Goal: Information Seeking & Learning: Learn about a topic

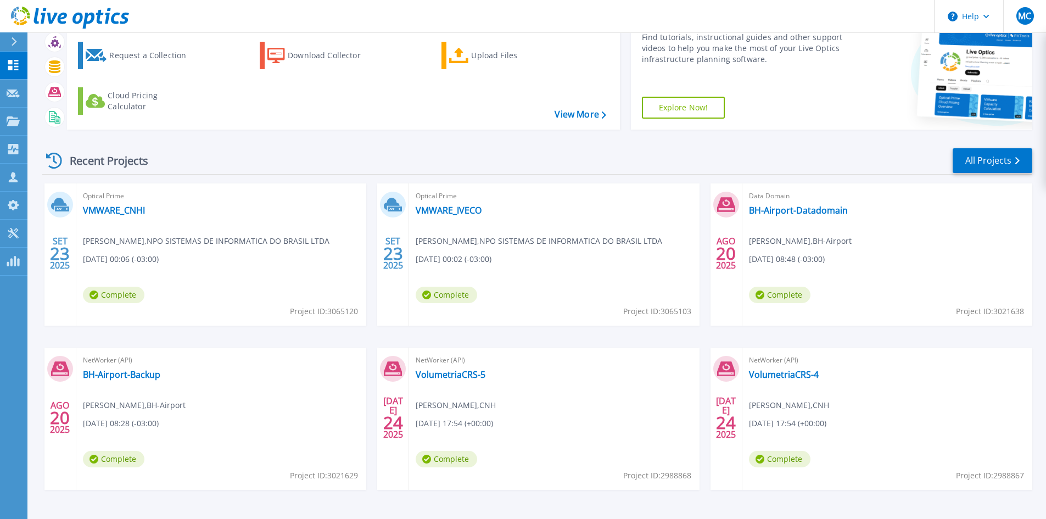
scroll to position [90, 0]
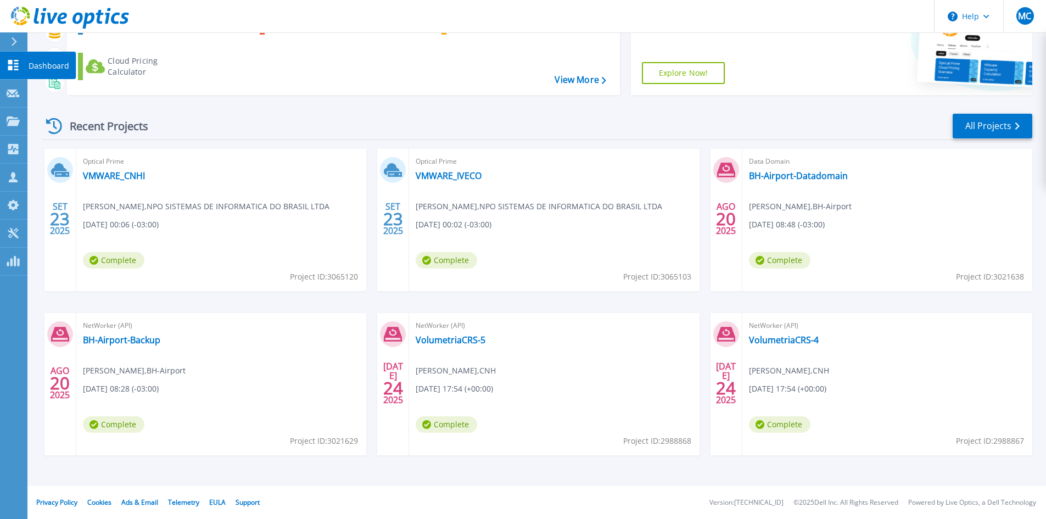
click at [40, 63] on p "Dashboard" at bounding box center [49, 66] width 41 height 29
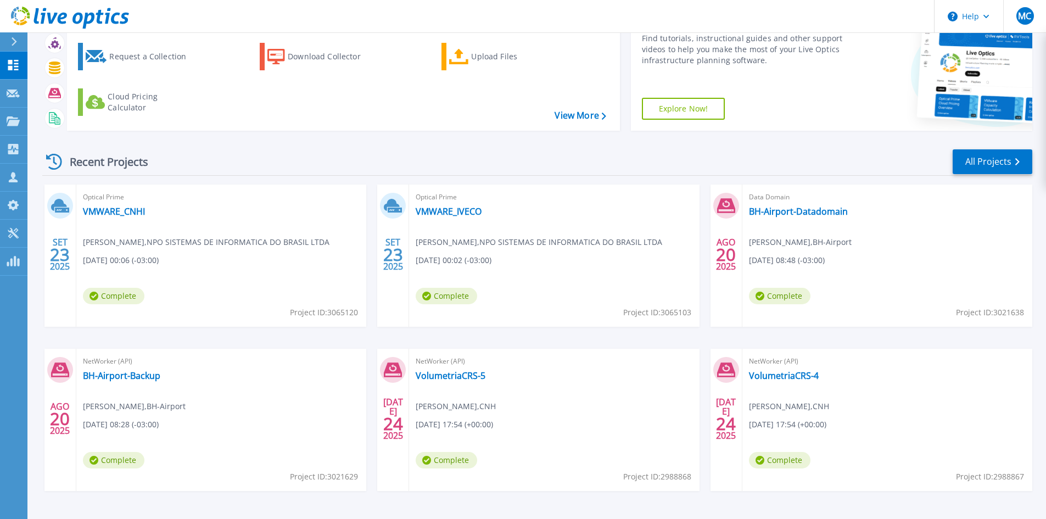
scroll to position [35, 0]
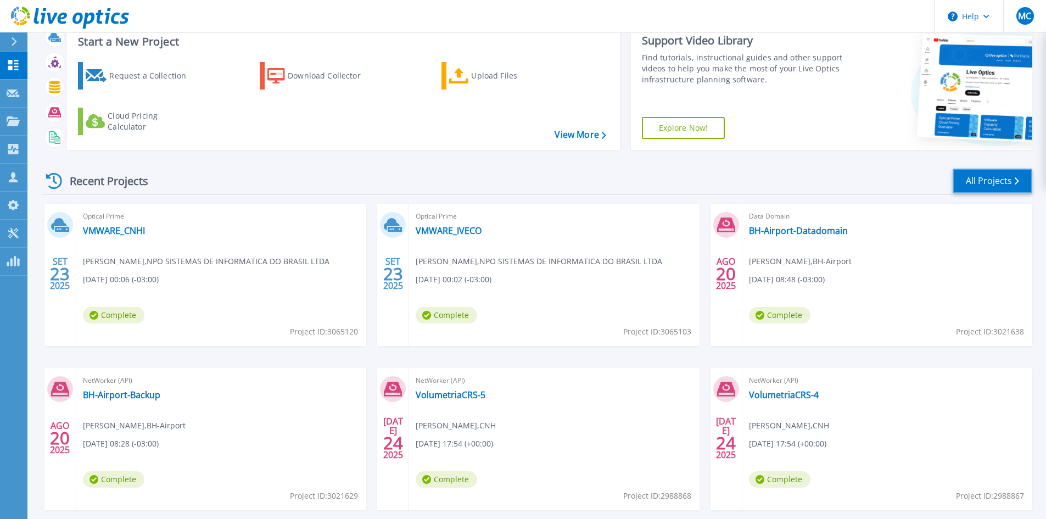
click at [982, 173] on link "All Projects" at bounding box center [993, 181] width 80 height 25
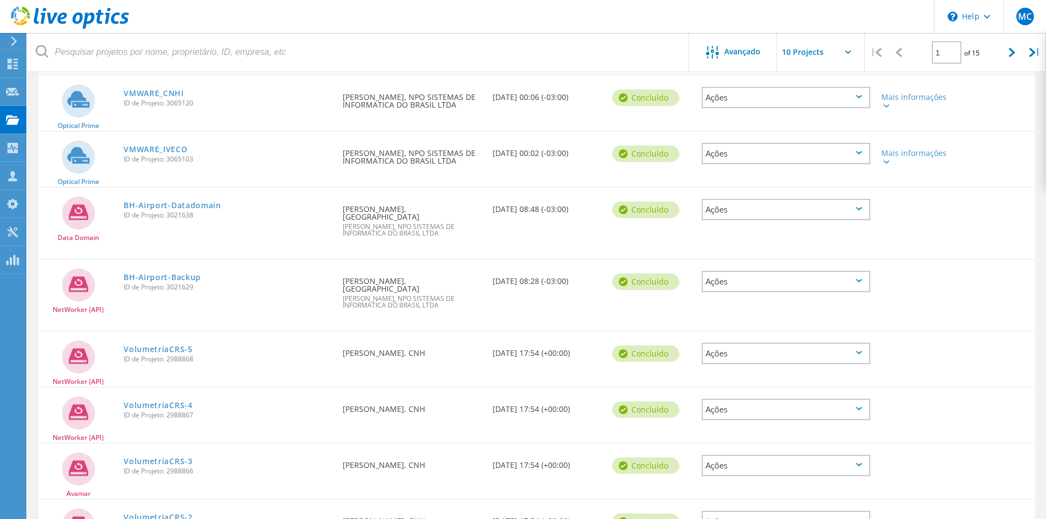
scroll to position [83, 0]
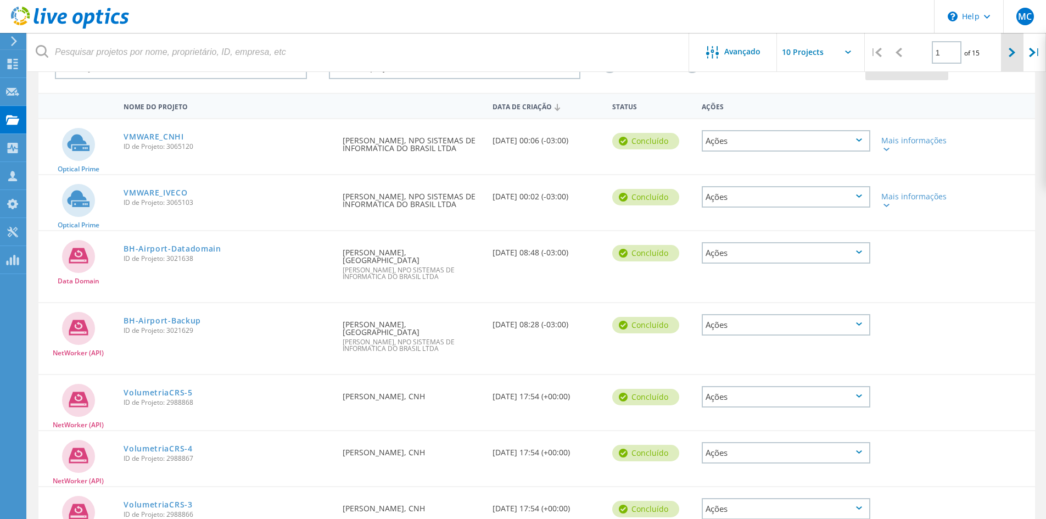
click at [1016, 51] on div at bounding box center [1012, 52] width 23 height 39
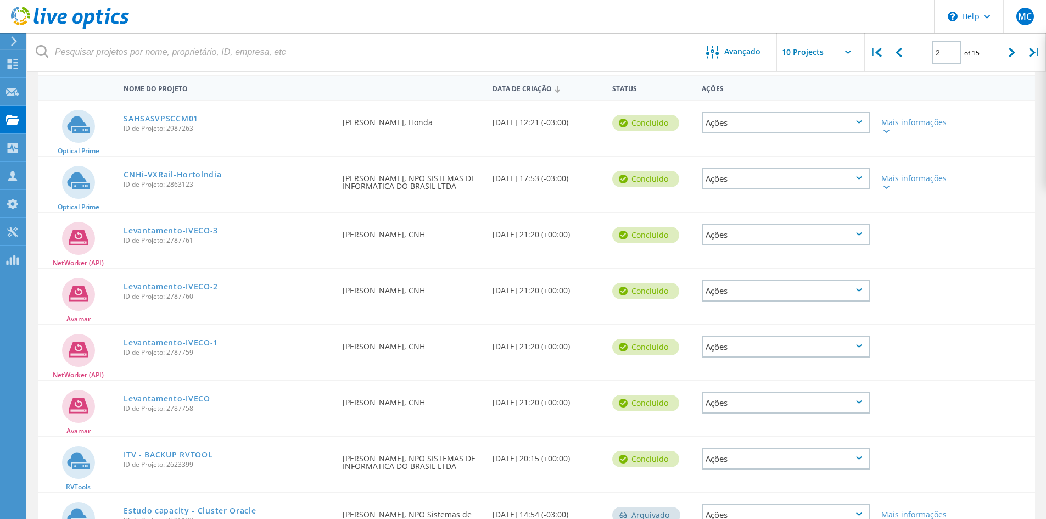
scroll to position [0, 0]
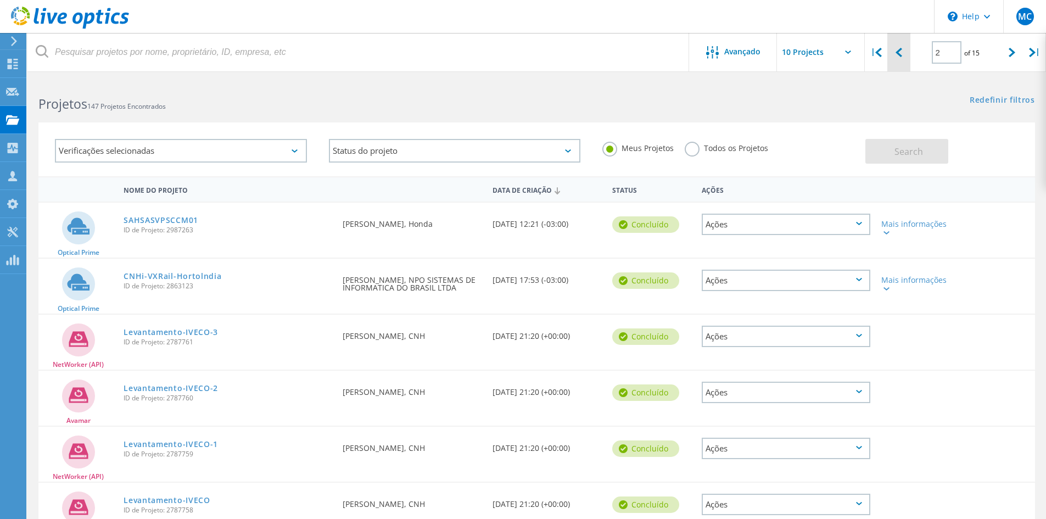
click at [902, 51] on div at bounding box center [898, 52] width 23 height 39
type input "1"
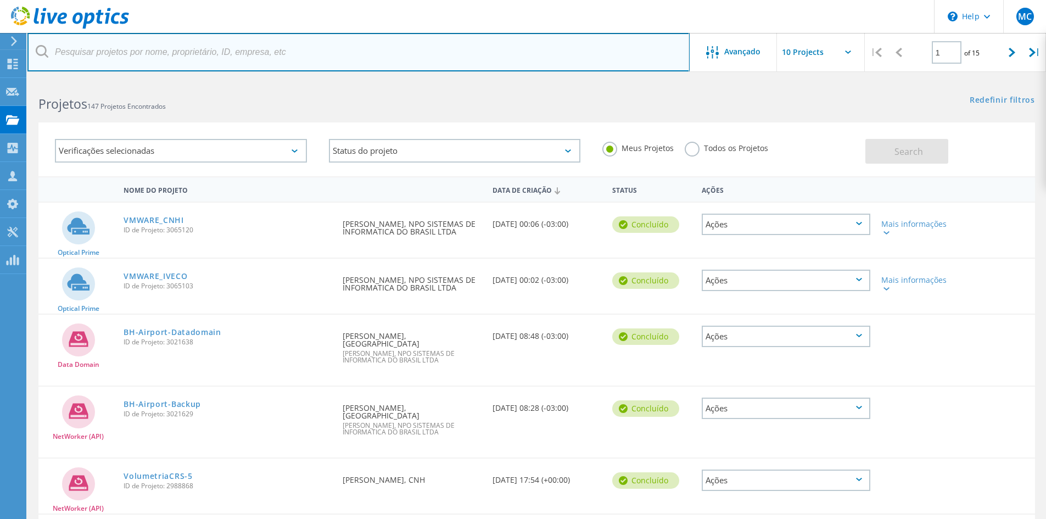
click at [54, 57] on input "text" at bounding box center [358, 52] width 662 height 38
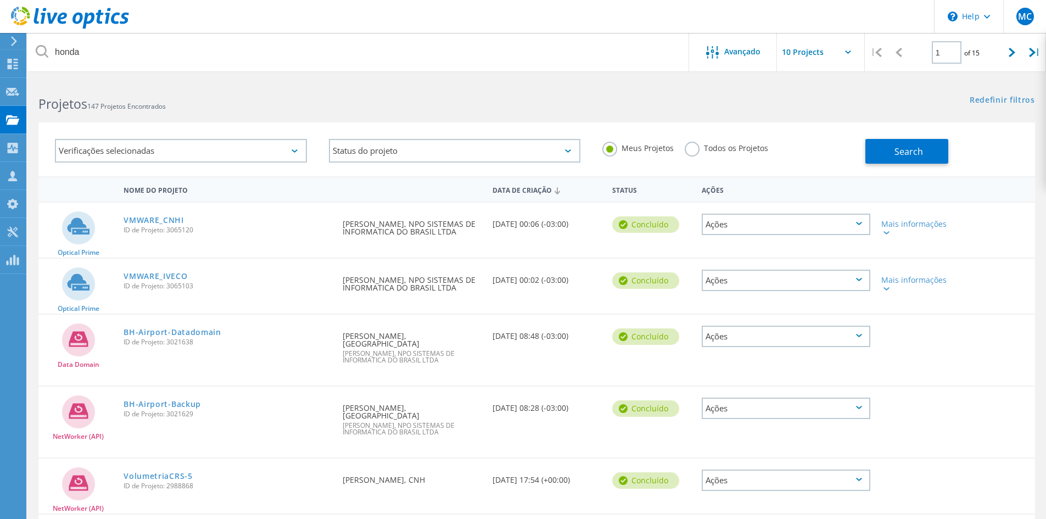
click at [43, 49] on icon at bounding box center [42, 51] width 13 height 13
click at [691, 150] on label "Todos os Projetos" at bounding box center [726, 147] width 83 height 10
click at [0, 0] on input "Todos os Projetos" at bounding box center [0, 0] width 0 height 0
click at [107, 103] on span "147 Projetos Encontrados" at bounding box center [126, 106] width 79 height 9
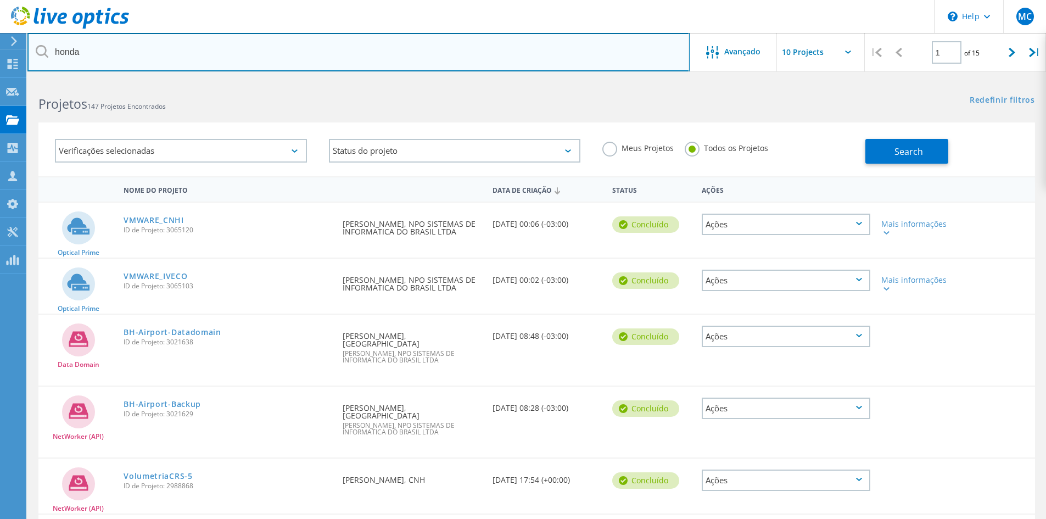
click at [82, 54] on input "honda" at bounding box center [358, 52] width 662 height 38
type input "h"
type input "Honda"
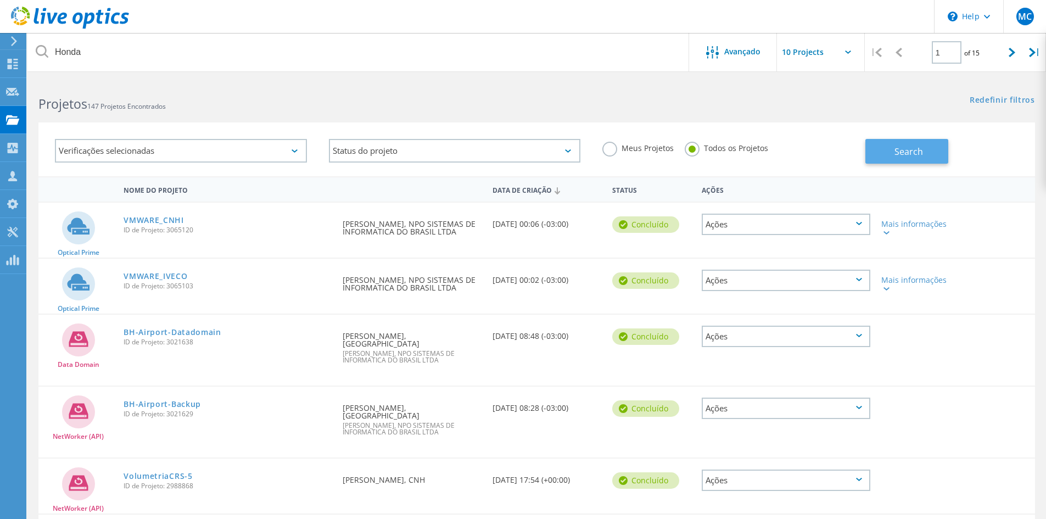
click at [931, 148] on button "Search" at bounding box center [906, 151] width 83 height 25
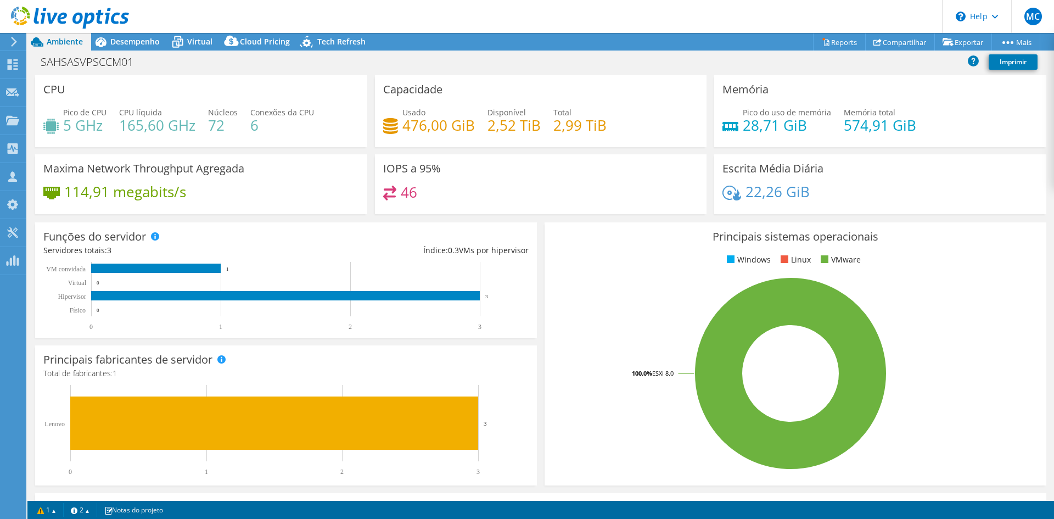
select select "USD"
click at [133, 42] on span "Desempenho" at bounding box center [134, 41] width 49 height 10
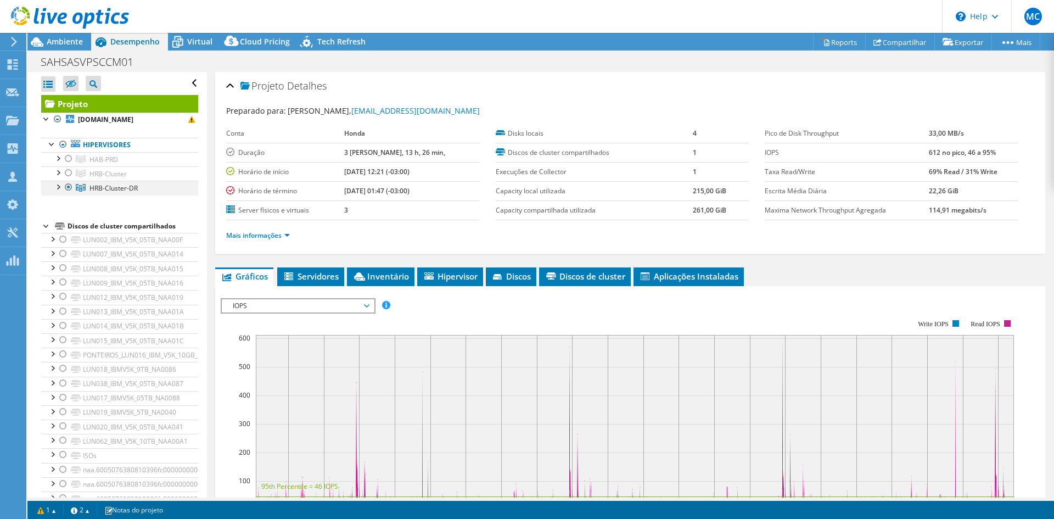
click at [68, 188] on div at bounding box center [68, 187] width 11 height 13
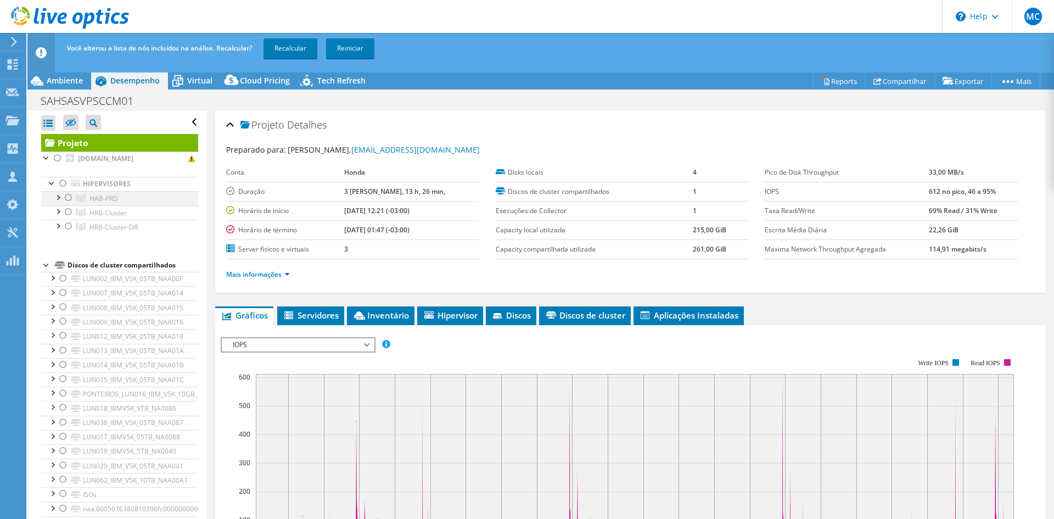
click at [67, 200] on div at bounding box center [68, 197] width 11 height 13
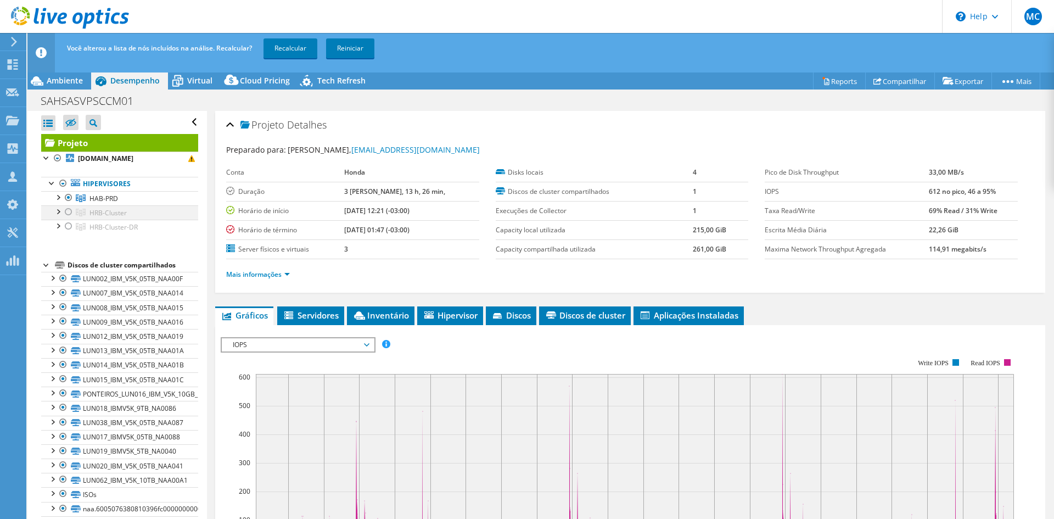
click at [68, 214] on div at bounding box center [68, 211] width 11 height 13
click at [297, 48] on link "Recalcular" at bounding box center [291, 48] width 54 height 20
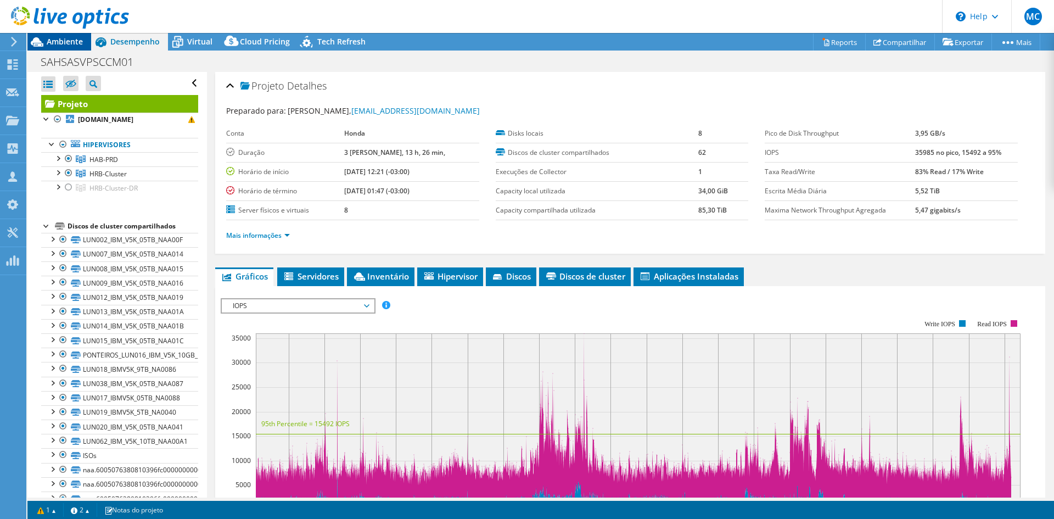
click at [69, 41] on span "Ambiente" at bounding box center [65, 41] width 36 height 10
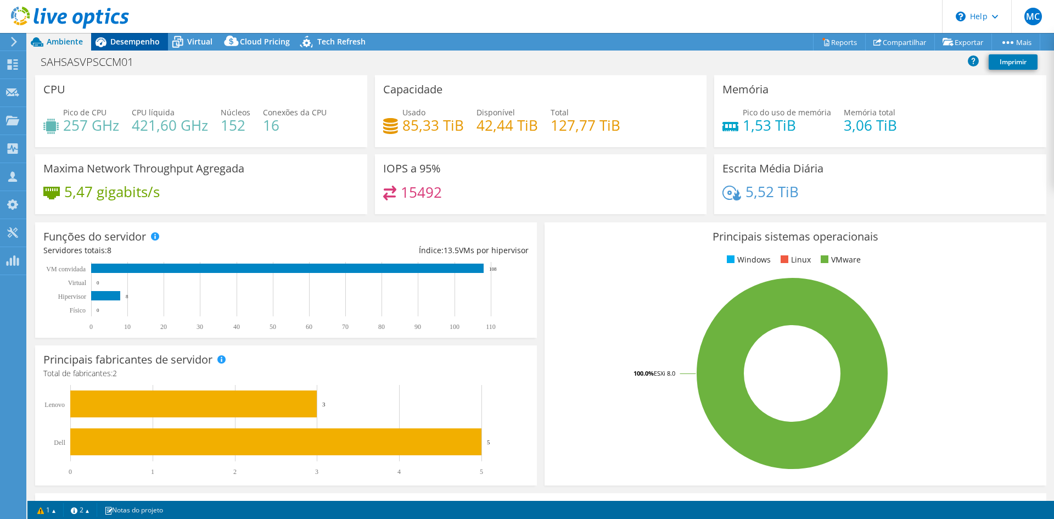
click at [138, 42] on span "Desempenho" at bounding box center [134, 41] width 49 height 10
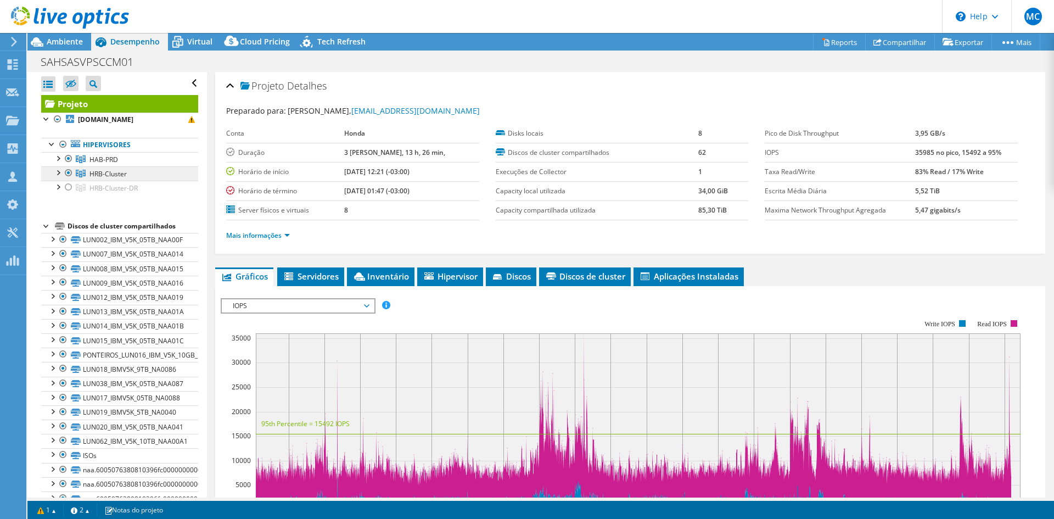
click at [103, 171] on span "HRB-Cluster" at bounding box center [108, 173] width 37 height 9
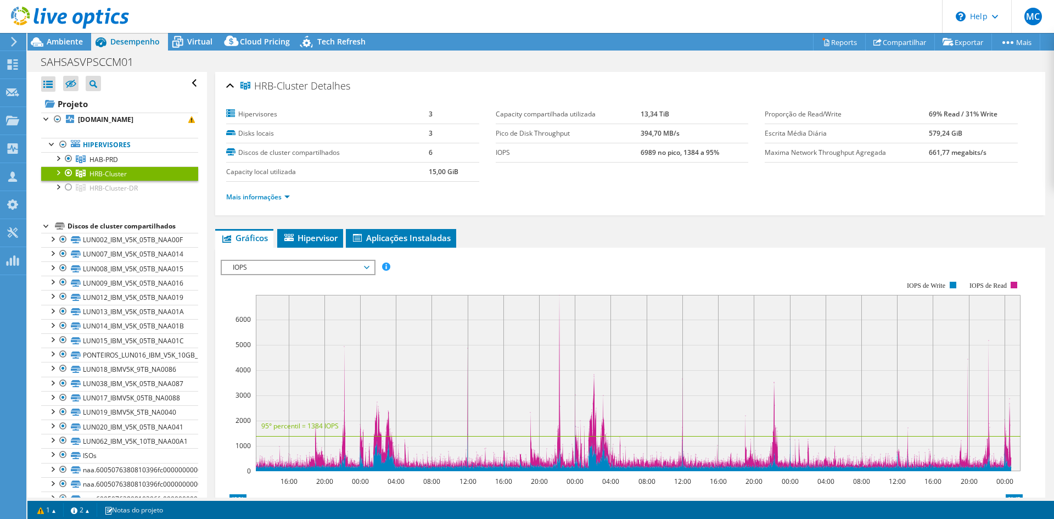
click at [154, 205] on ul "Hipervisores HAB-PRD sahabsppesx011.sa.mds.honda.com" at bounding box center [119, 167] width 157 height 80
click at [277, 197] on link "Mais informações" at bounding box center [258, 196] width 64 height 9
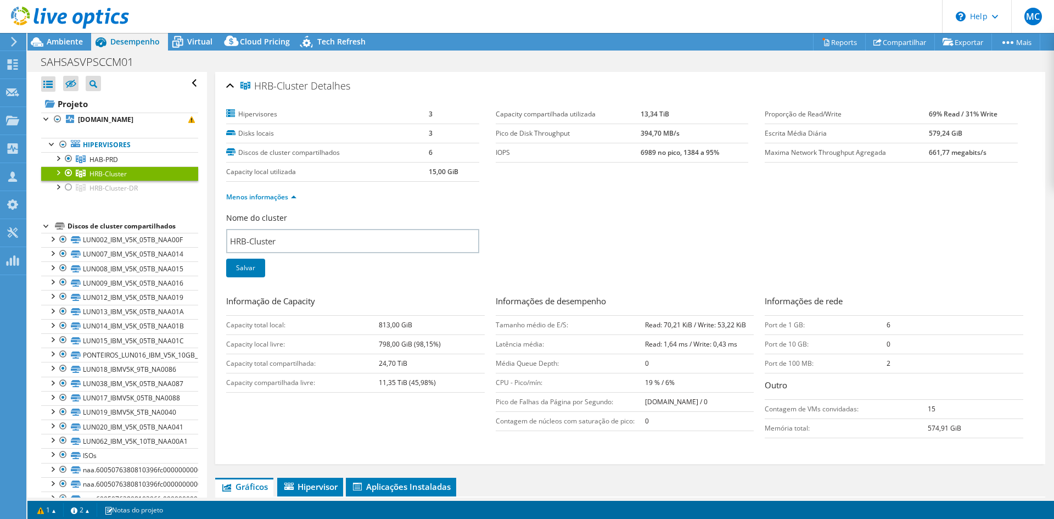
click at [57, 170] on div at bounding box center [57, 171] width 11 height 11
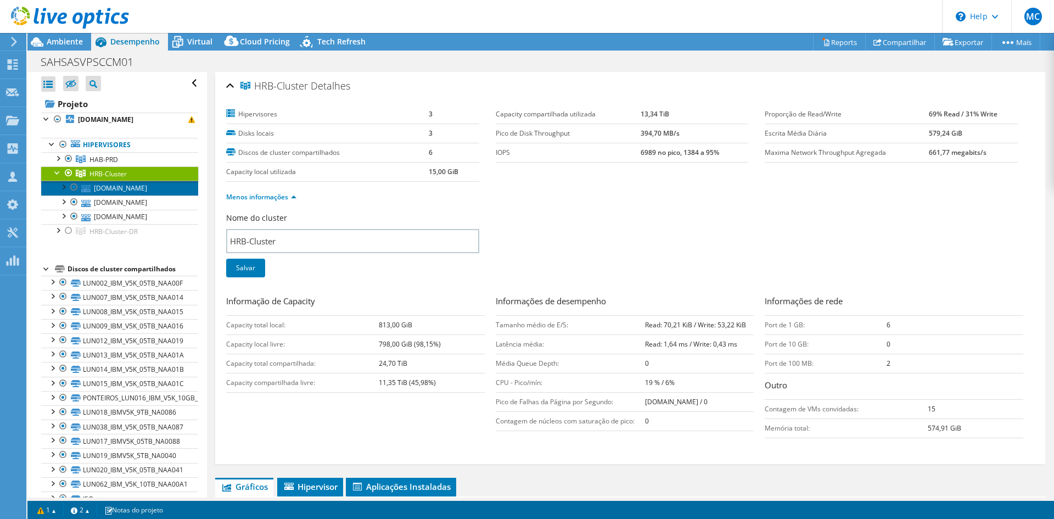
click at [158, 184] on link "[DOMAIN_NAME]" at bounding box center [119, 188] width 157 height 14
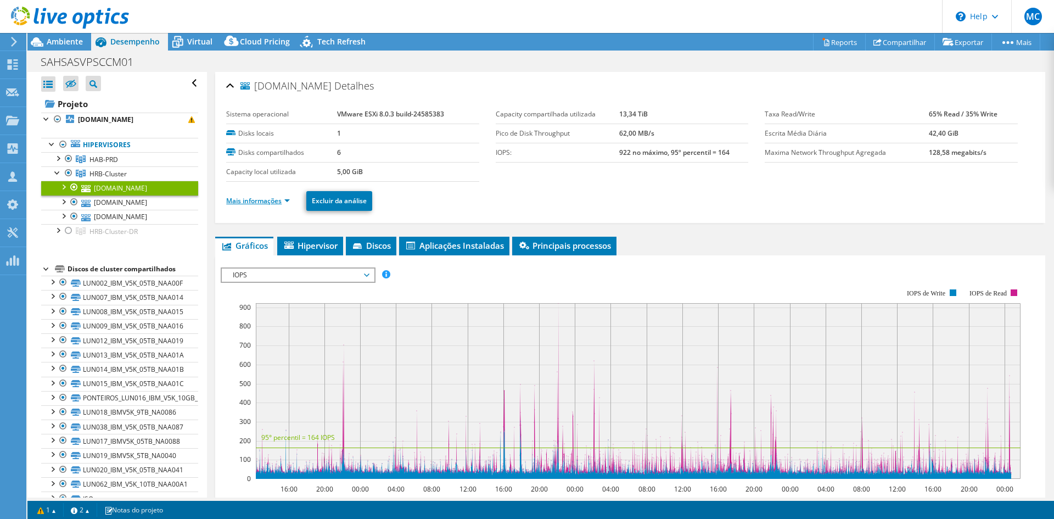
click at [264, 203] on link "Mais informações" at bounding box center [258, 200] width 64 height 9
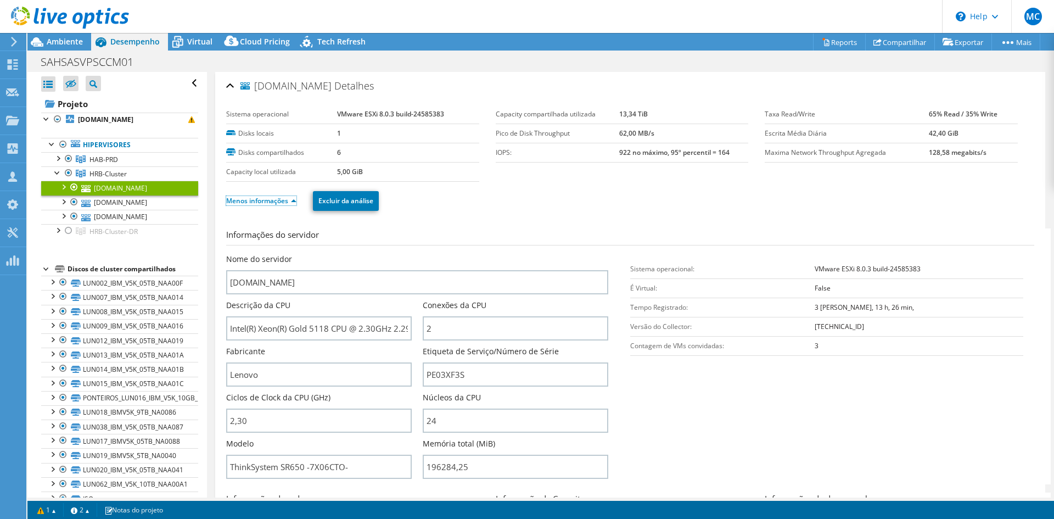
scroll to position [55, 0]
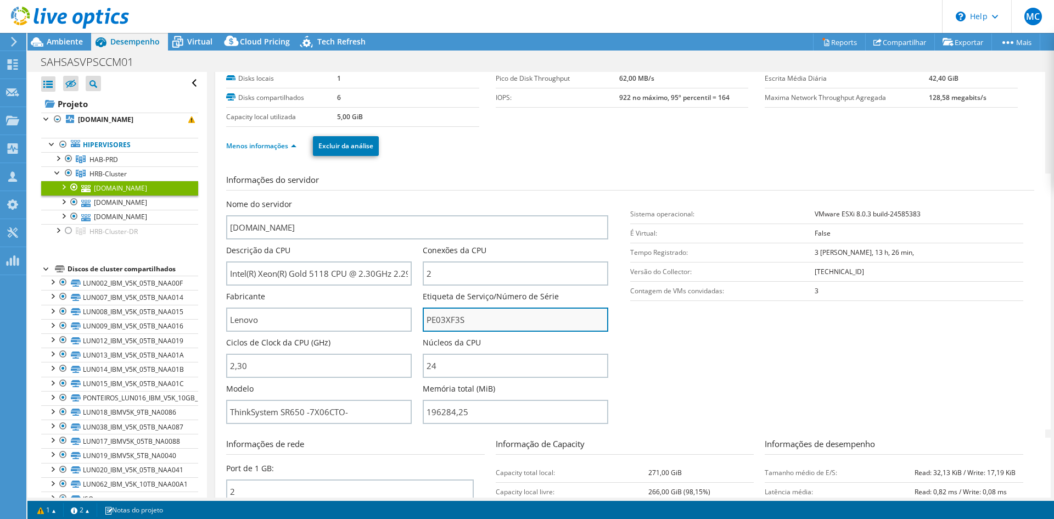
click at [449, 320] on input "PE03XF3S" at bounding box center [516, 320] width 186 height 24
click at [540, 178] on h3 "Informações do servidor" at bounding box center [630, 182] width 808 height 17
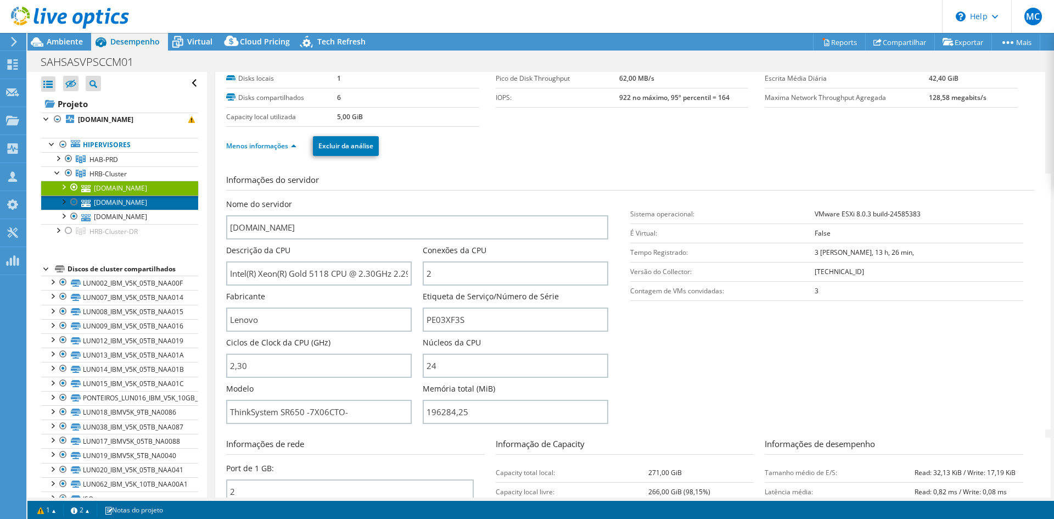
click at [126, 206] on link "[DOMAIN_NAME]" at bounding box center [119, 202] width 157 height 14
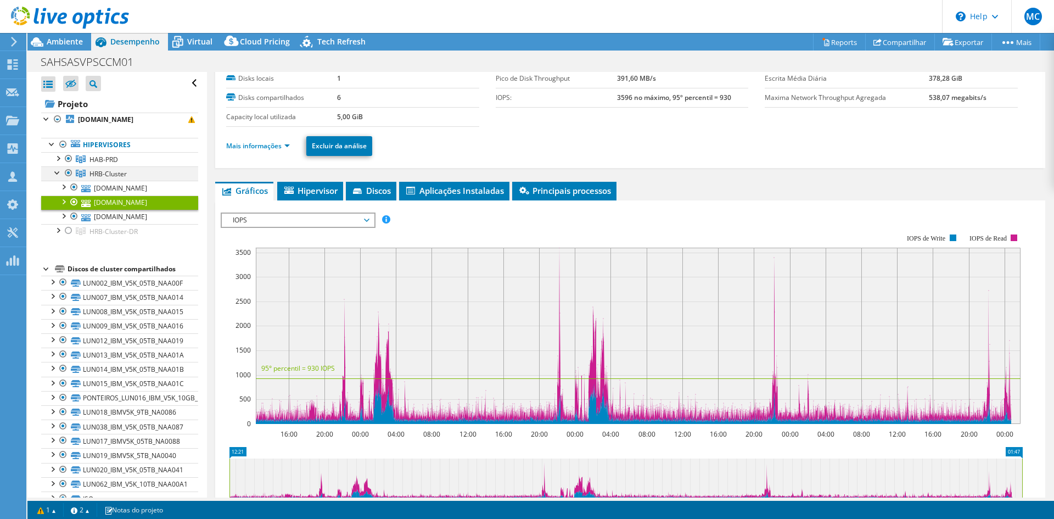
click at [55, 174] on div at bounding box center [57, 171] width 11 height 11
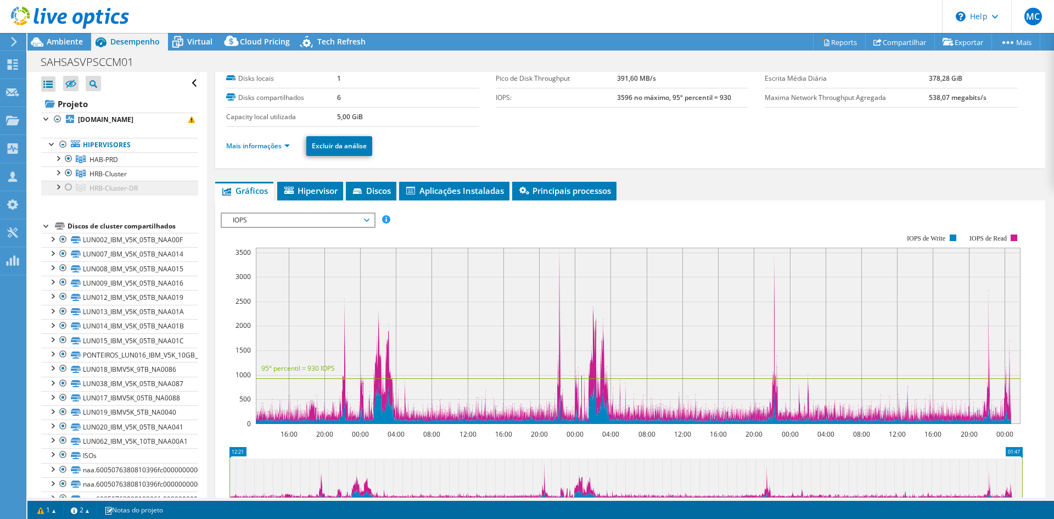
click at [108, 189] on span "HRB-Cluster-DR" at bounding box center [114, 187] width 48 height 9
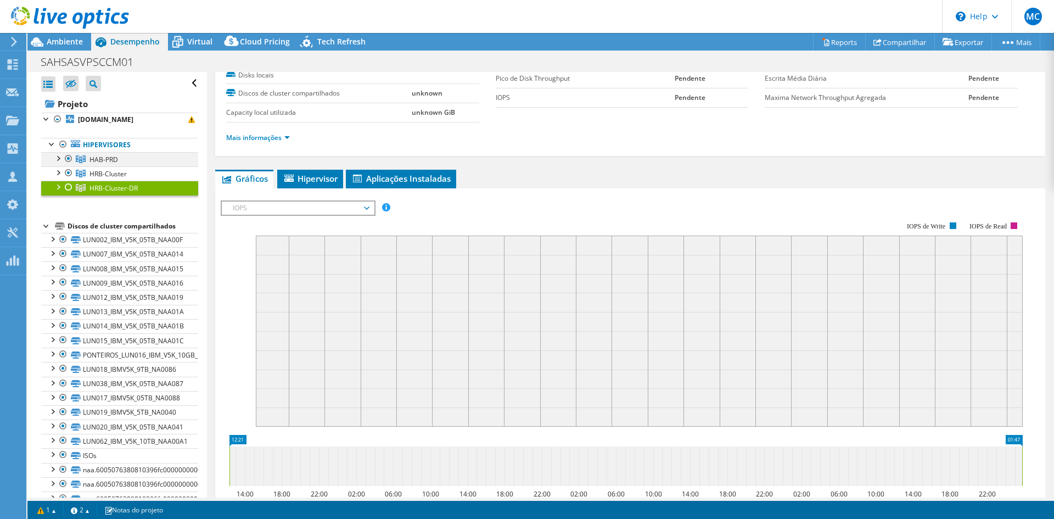
click at [68, 157] on div at bounding box center [68, 158] width 11 height 13
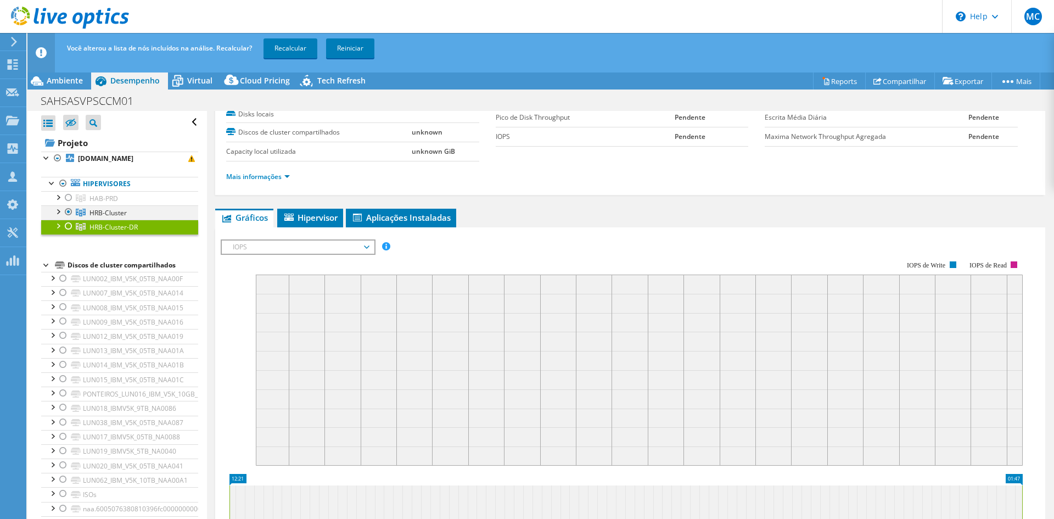
click at [68, 213] on div at bounding box center [68, 211] width 11 height 13
click at [69, 228] on div at bounding box center [68, 226] width 11 height 13
click at [112, 229] on span "HRB-Cluster-DR" at bounding box center [114, 226] width 48 height 9
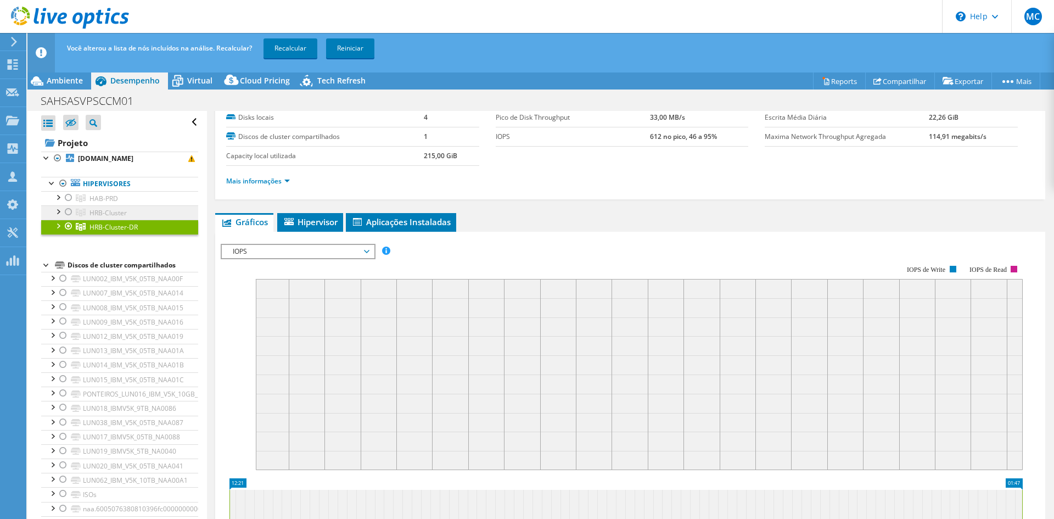
click at [108, 214] on span "HRB-Cluster" at bounding box center [108, 212] width 37 height 9
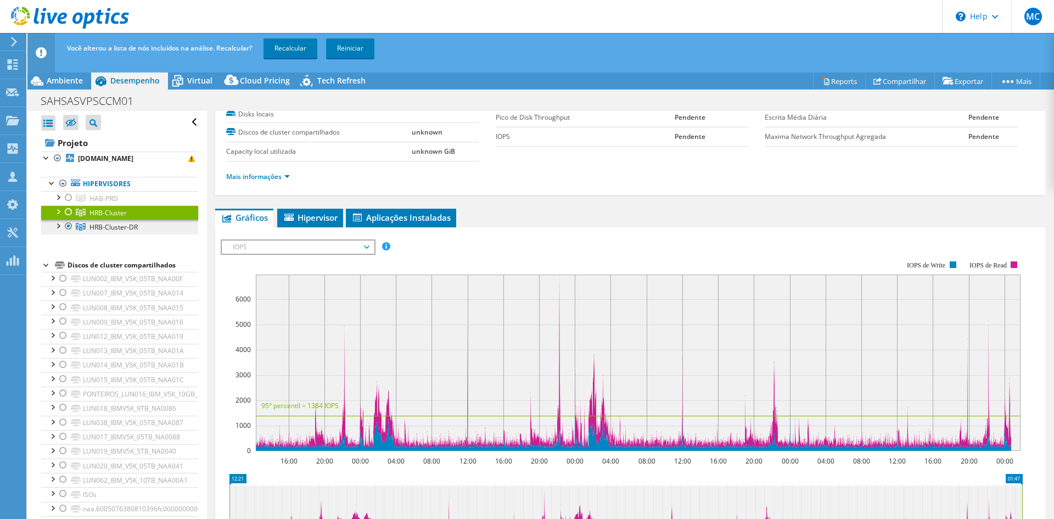
click at [116, 229] on span "HRB-Cluster-DR" at bounding box center [114, 226] width 48 height 9
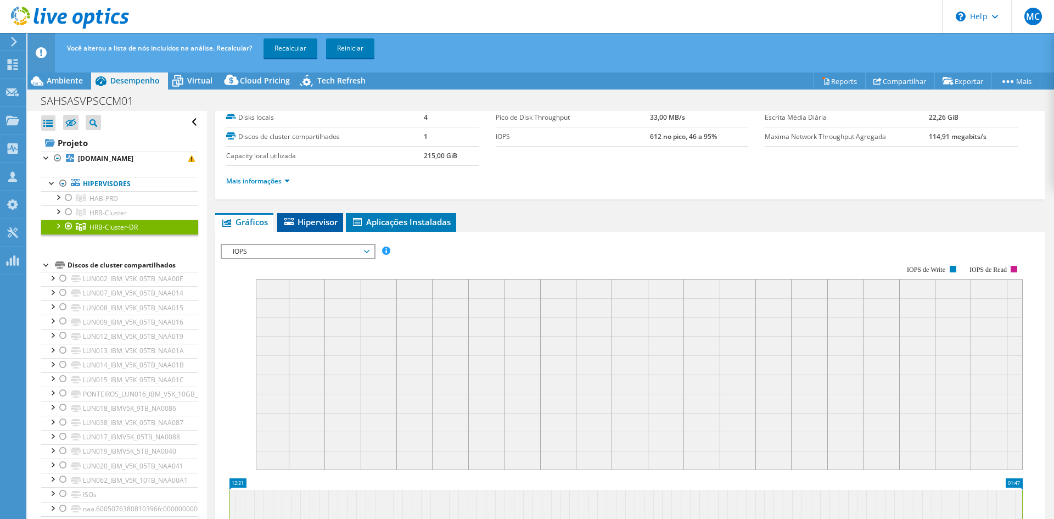
click at [309, 225] on span "Hipervisor" at bounding box center [310, 221] width 55 height 11
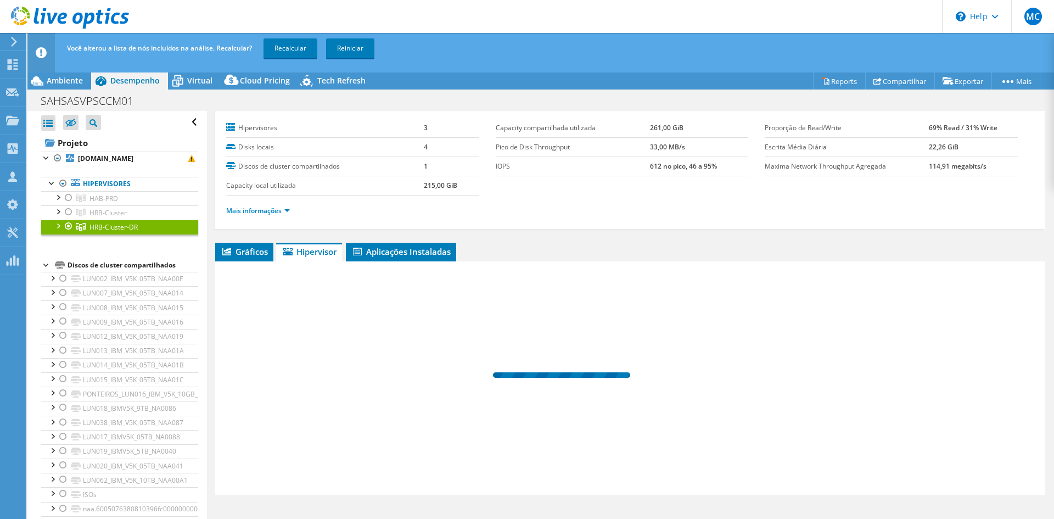
scroll to position [25, 0]
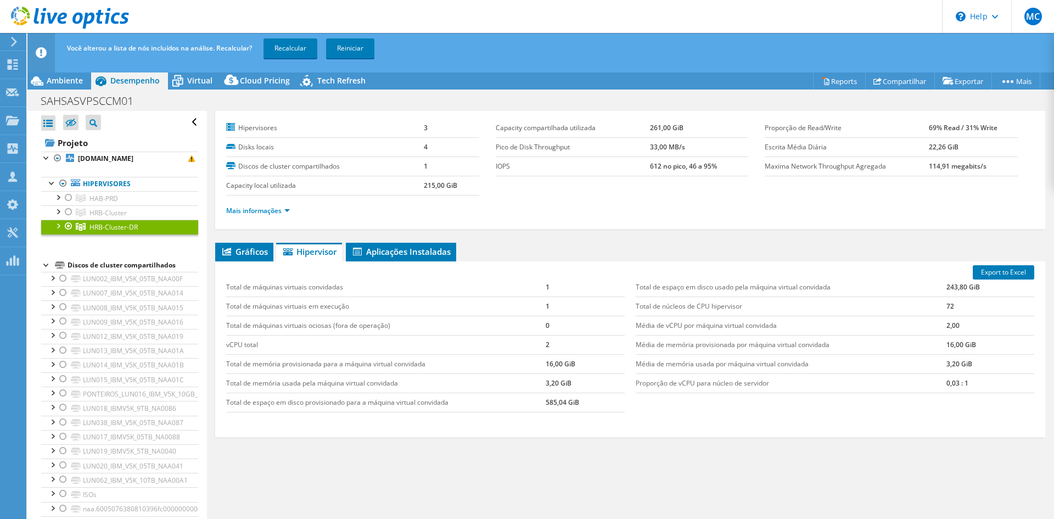
click at [297, 287] on td "Total de máquinas virtuais convidadas" at bounding box center [386, 287] width 320 height 19
click at [541, 288] on tr "Total de máquinas virtuais convidadas 1" at bounding box center [425, 287] width 399 height 19
click at [67, 225] on div at bounding box center [68, 226] width 11 height 13
click at [68, 213] on div at bounding box center [68, 211] width 11 height 13
click at [113, 211] on span "HRB-Cluster" at bounding box center [108, 212] width 37 height 9
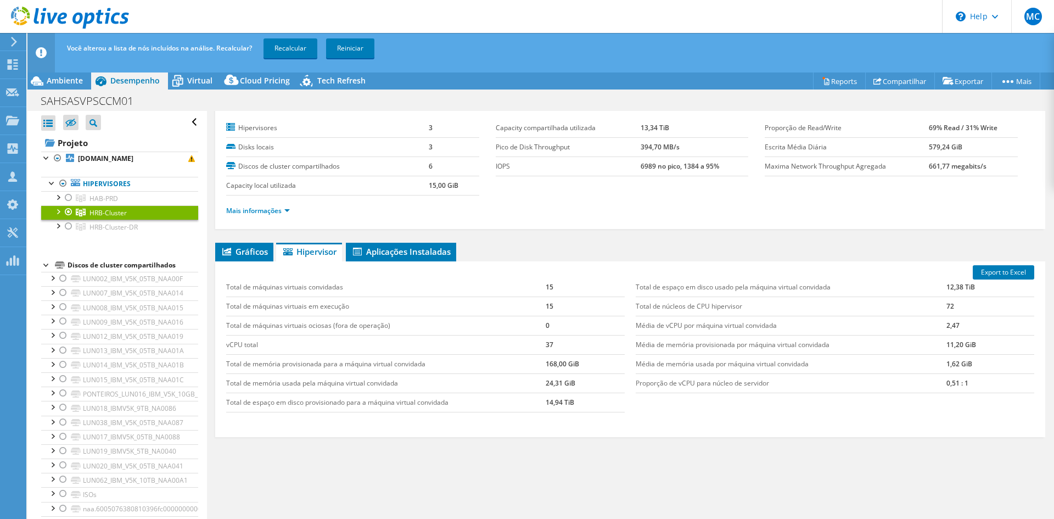
click at [549, 286] on td "15" at bounding box center [585, 287] width 79 height 19
click at [550, 304] on td "15" at bounding box center [585, 306] width 79 height 19
click at [109, 227] on span "HRB-Cluster-DR" at bounding box center [114, 226] width 48 height 9
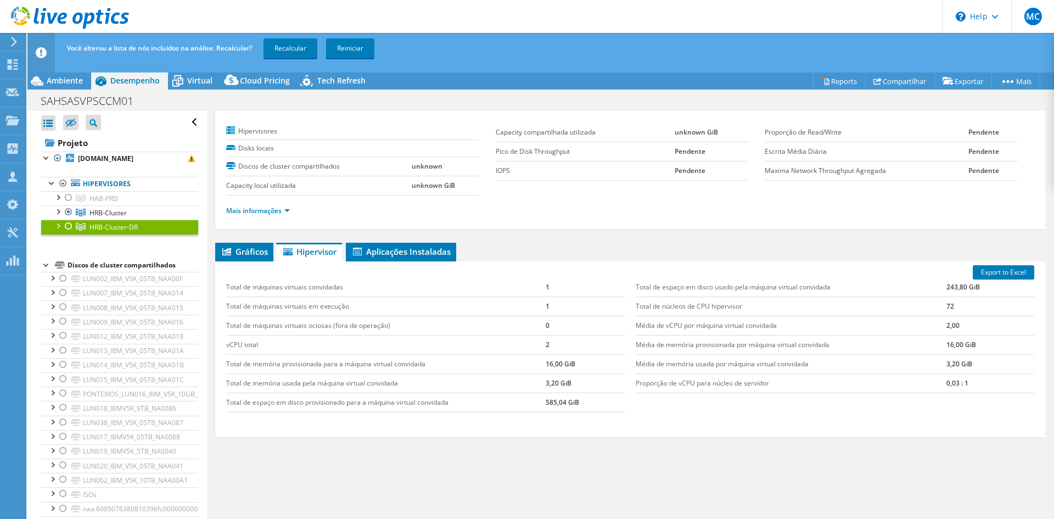
scroll to position [21, 0]
click at [69, 225] on div at bounding box center [68, 226] width 11 height 13
click at [70, 213] on div at bounding box center [68, 211] width 11 height 13
click at [108, 226] on span "HRB-Cluster-DR" at bounding box center [114, 226] width 48 height 9
click at [97, 215] on span "HRB-Cluster" at bounding box center [108, 212] width 37 height 9
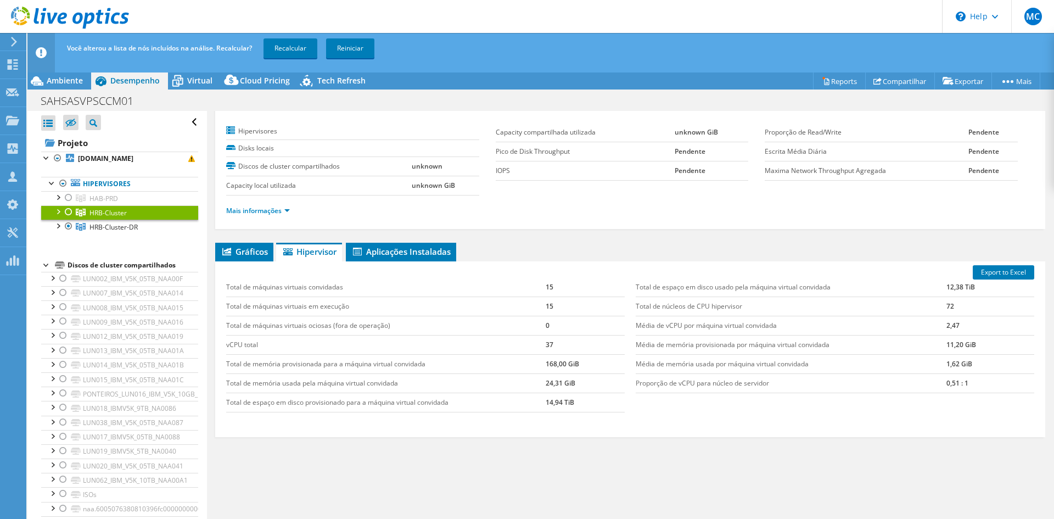
click at [68, 214] on div at bounding box center [68, 211] width 11 height 13
click at [122, 228] on span "HRB-Cluster-DR" at bounding box center [114, 226] width 48 height 9
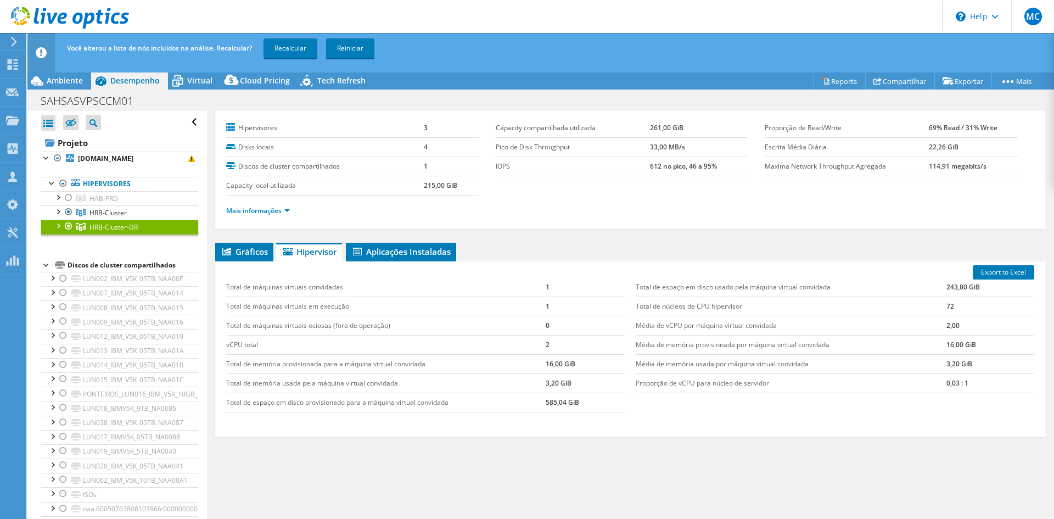
scroll to position [0, 0]
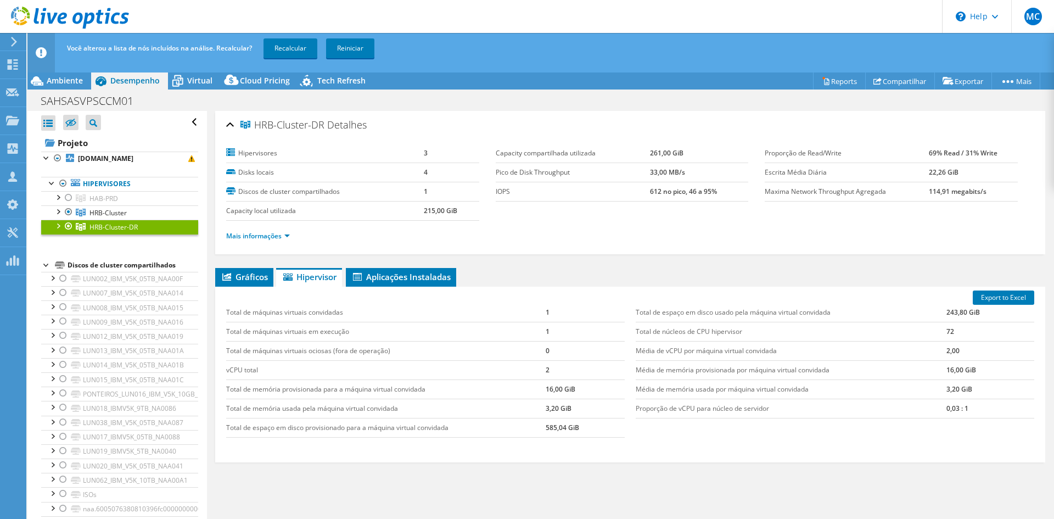
click at [58, 227] on div at bounding box center [57, 225] width 11 height 11
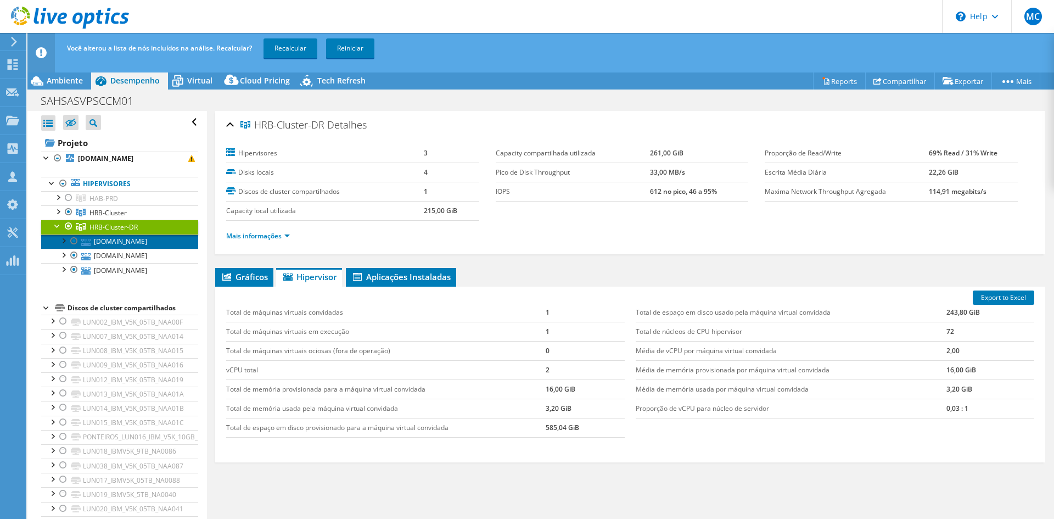
click at [121, 246] on link "[DOMAIN_NAME]" at bounding box center [119, 241] width 157 height 14
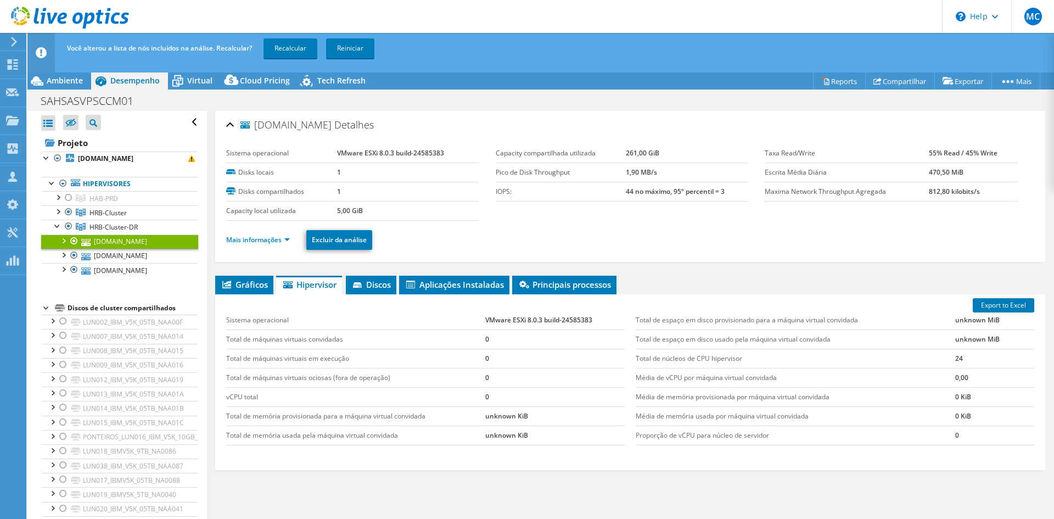
click at [271, 232] on ul "Mais informações Excluir da análise" at bounding box center [630, 238] width 808 height 23
click at [271, 241] on link "Mais informações" at bounding box center [258, 239] width 64 height 9
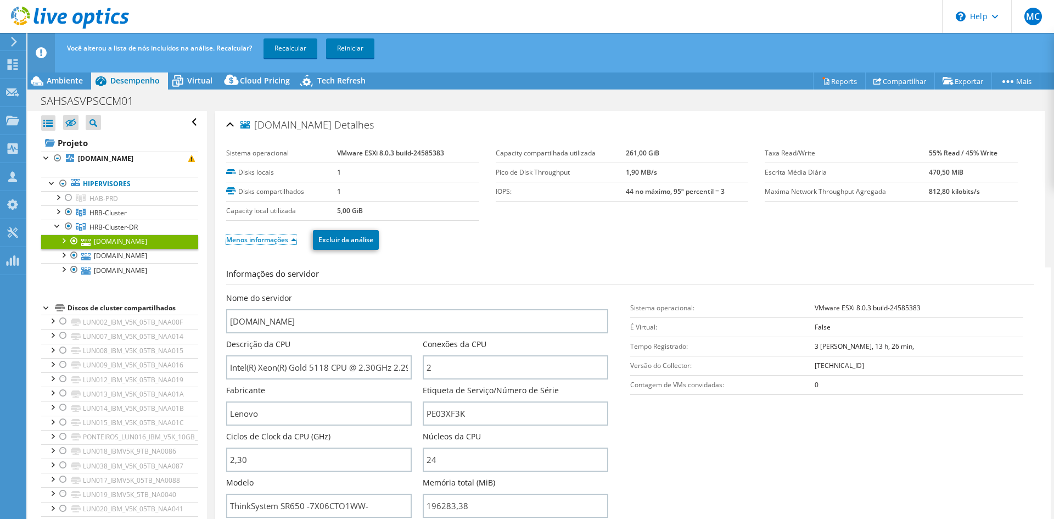
scroll to position [55, 0]
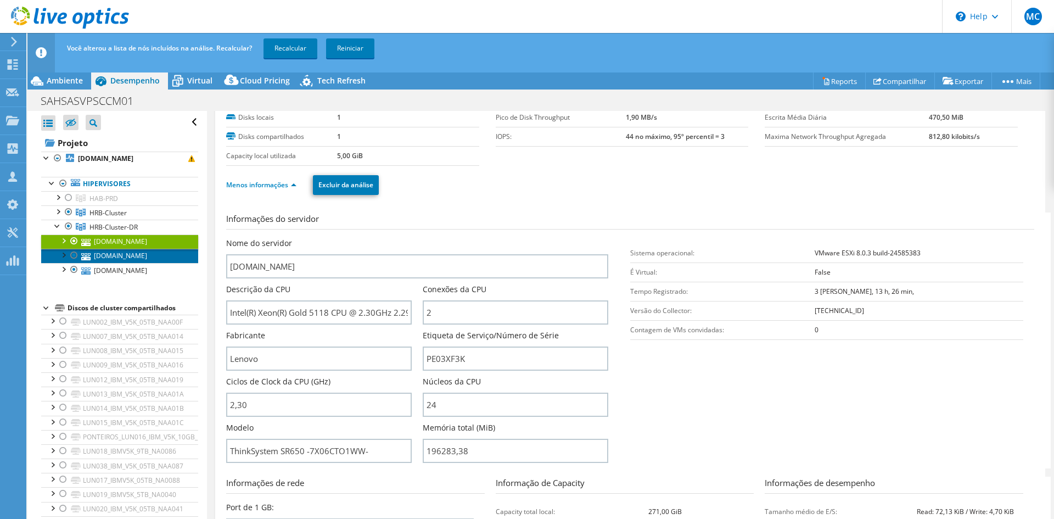
click at [137, 256] on link "[DOMAIN_NAME]" at bounding box center [119, 256] width 157 height 14
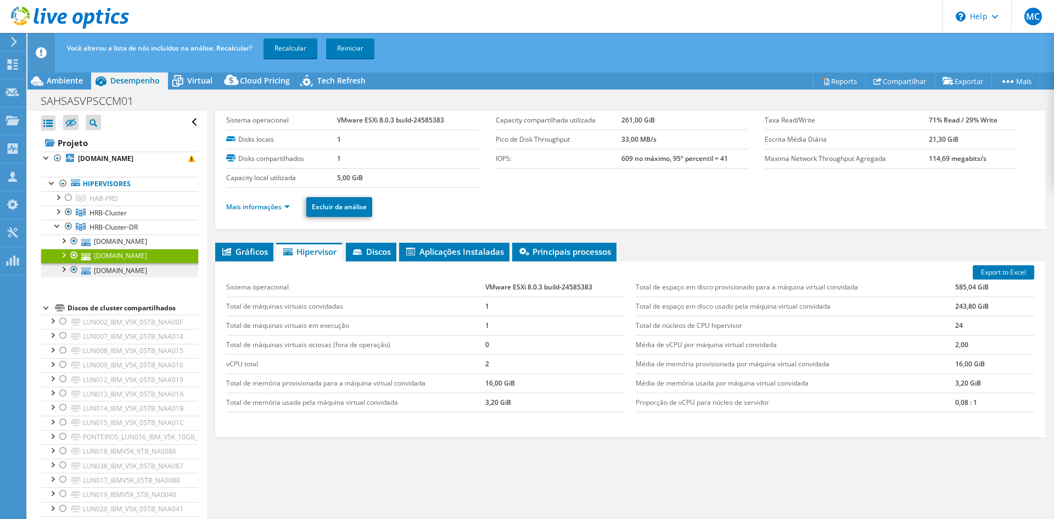
scroll to position [33, 0]
click at [280, 204] on link "Mais informações" at bounding box center [258, 206] width 64 height 9
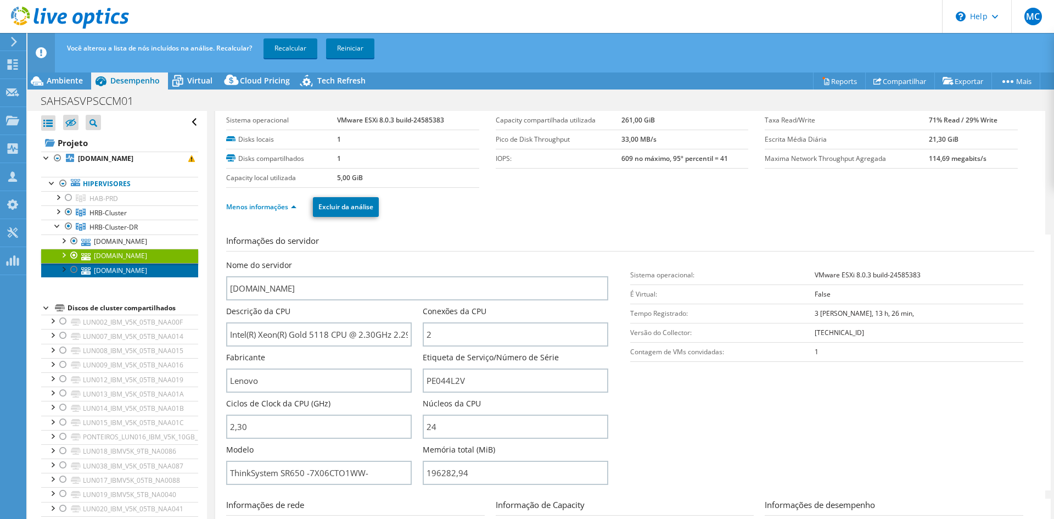
click at [118, 267] on link "[DOMAIN_NAME]" at bounding box center [119, 270] width 157 height 14
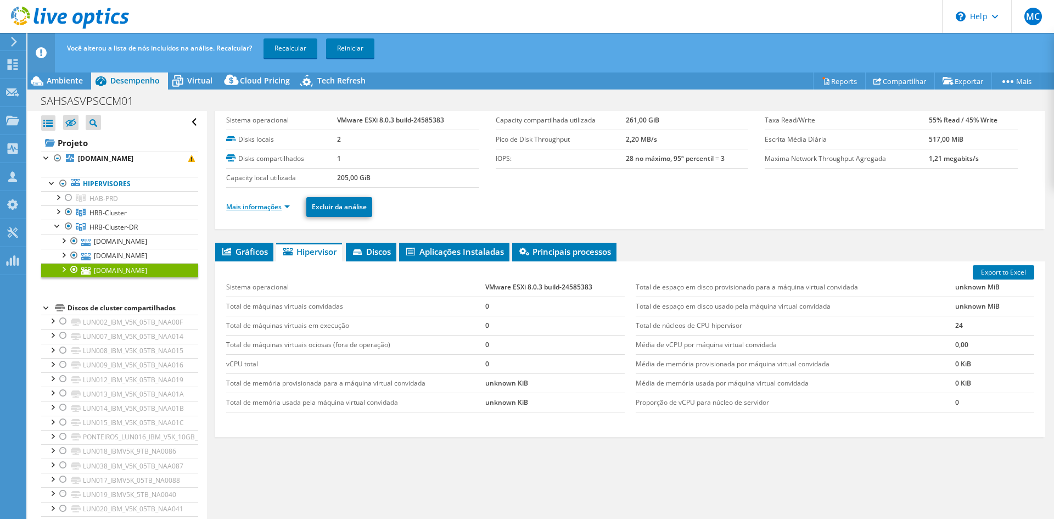
click at [281, 208] on link "Mais informações" at bounding box center [258, 206] width 64 height 9
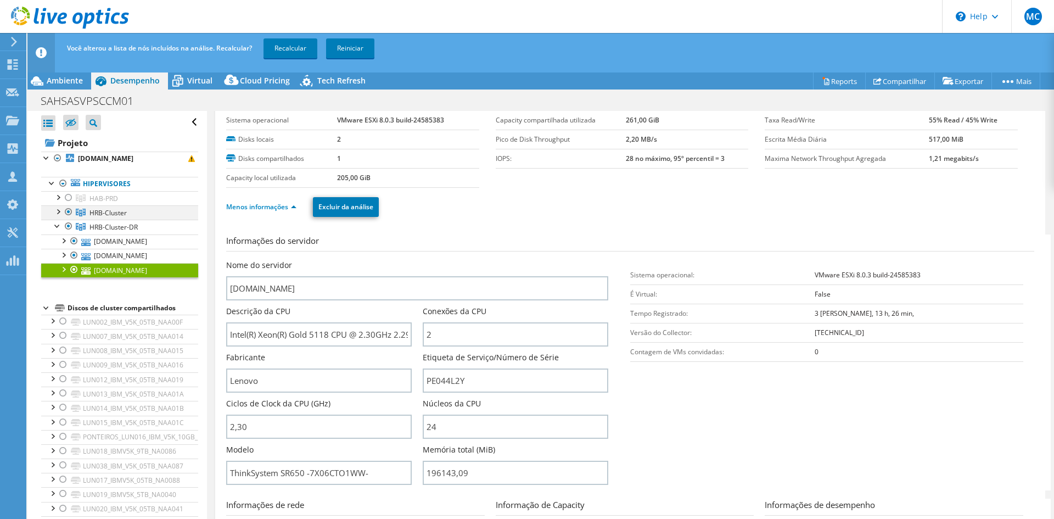
click at [58, 210] on div at bounding box center [57, 210] width 11 height 11
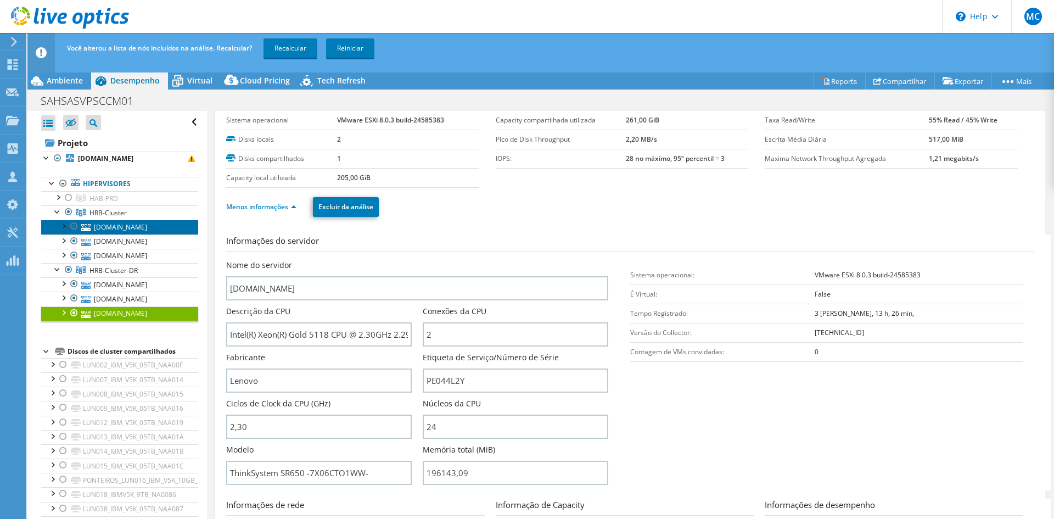
click at [128, 228] on link "[DOMAIN_NAME]" at bounding box center [119, 227] width 157 height 14
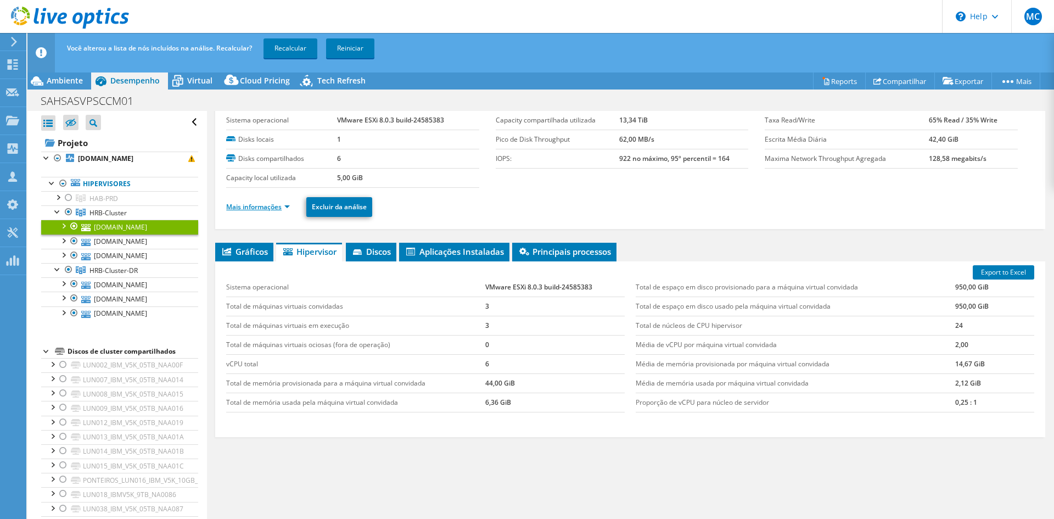
click at [259, 206] on link "Mais informações" at bounding box center [258, 206] width 64 height 9
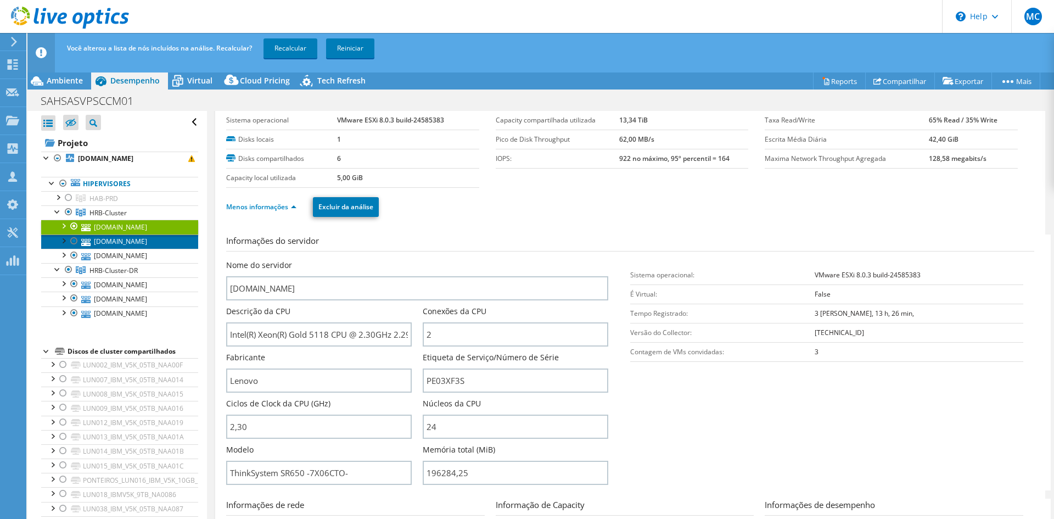
click at [103, 244] on link "[DOMAIN_NAME]" at bounding box center [119, 241] width 157 height 14
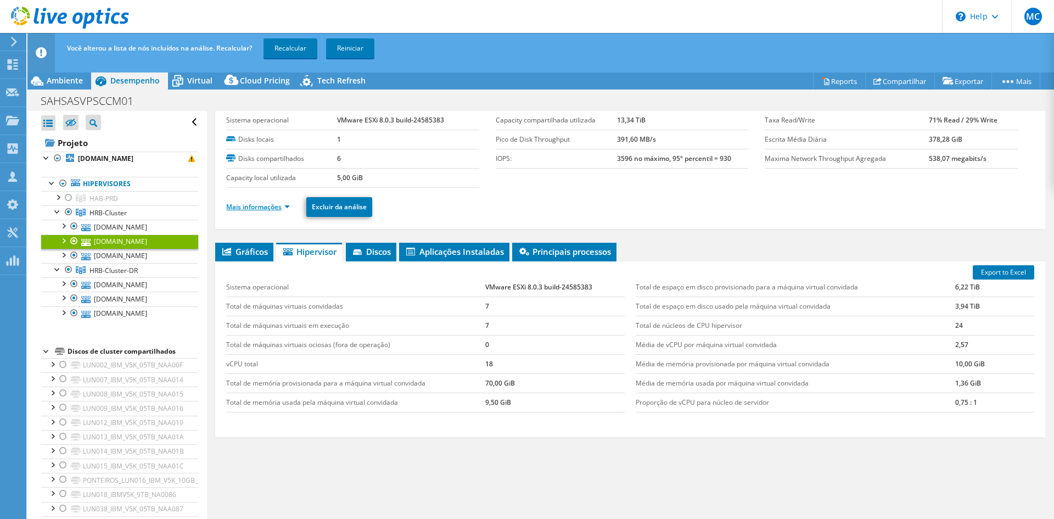
click at [254, 207] on link "Mais informações" at bounding box center [258, 206] width 64 height 9
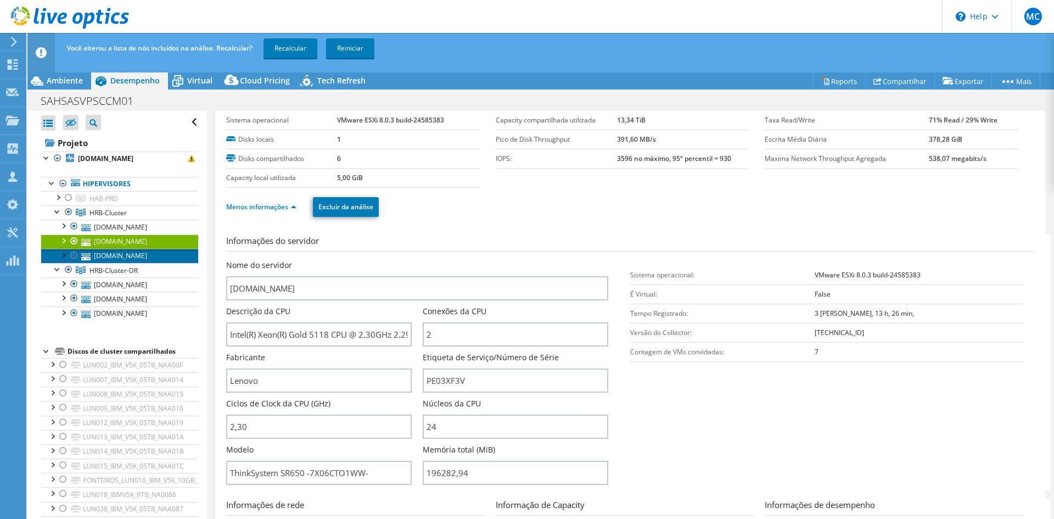
click at [138, 253] on link "[DOMAIN_NAME]" at bounding box center [119, 256] width 157 height 14
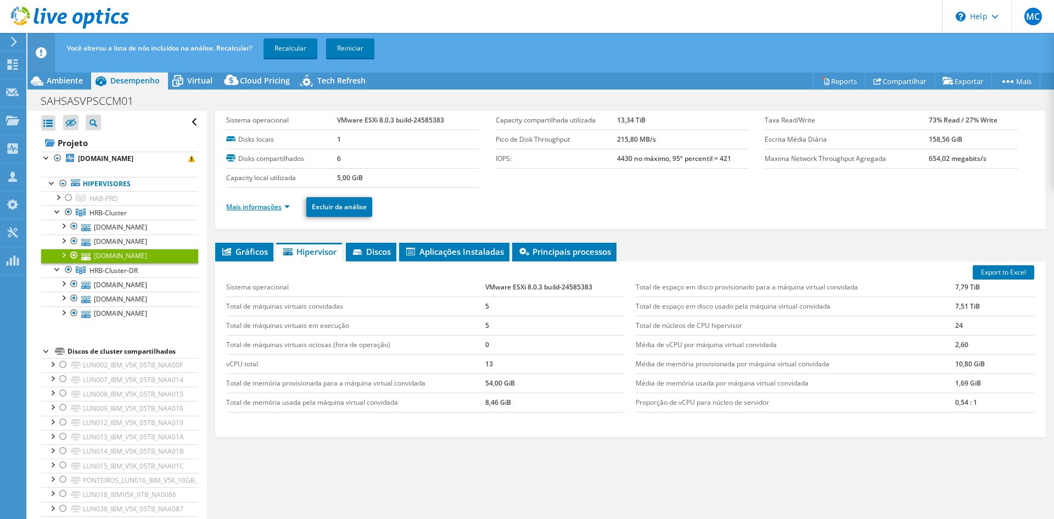
click at [266, 207] on link "Mais informações" at bounding box center [258, 206] width 64 height 9
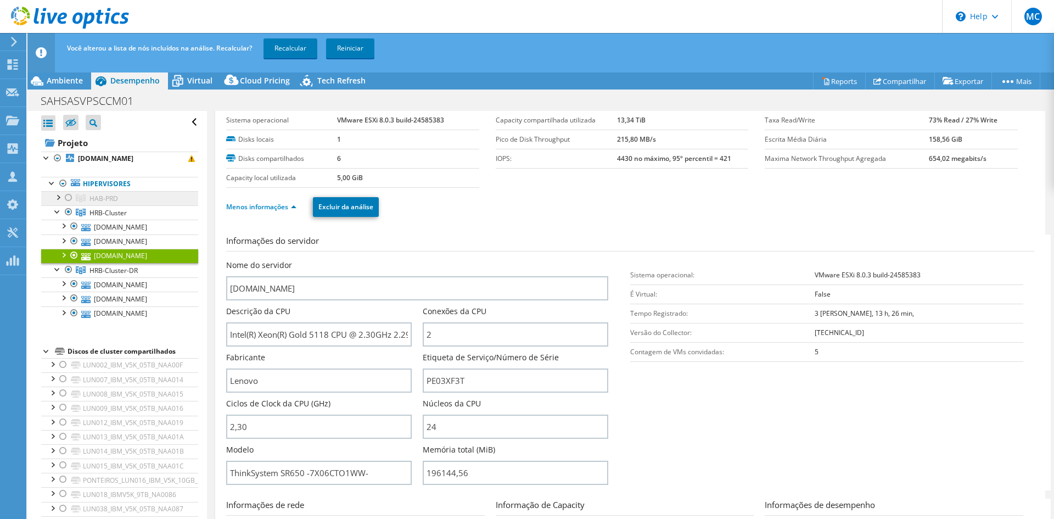
click at [103, 194] on span "HAB-PRD" at bounding box center [104, 198] width 29 height 9
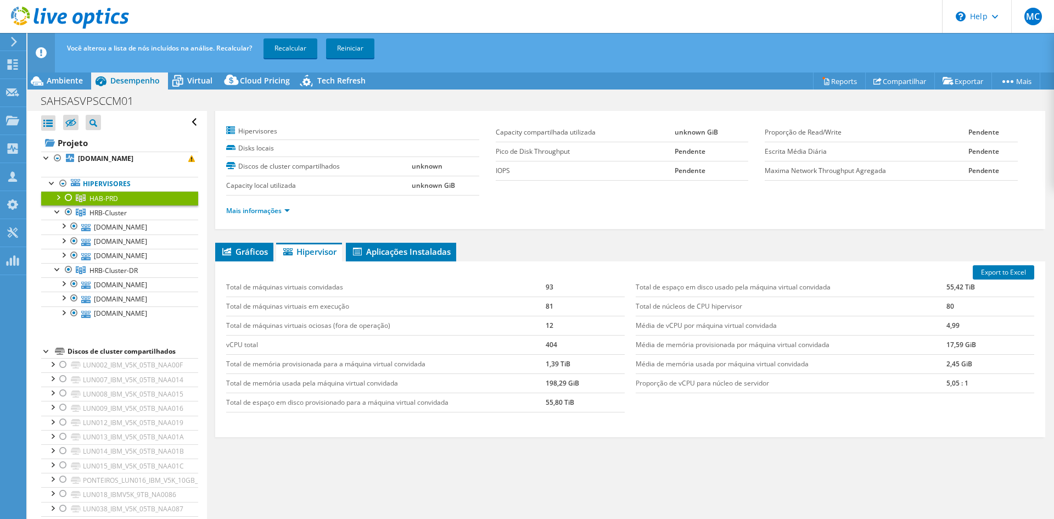
scroll to position [21, 0]
click at [249, 211] on link "Mais informações" at bounding box center [258, 210] width 64 height 9
click at [58, 199] on div at bounding box center [57, 196] width 11 height 11
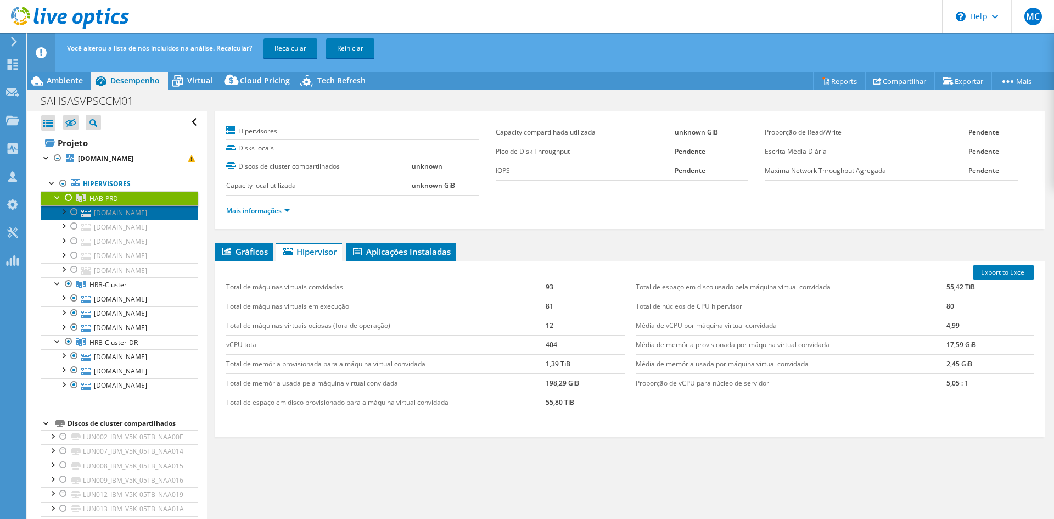
click at [143, 216] on link "[DOMAIN_NAME]" at bounding box center [119, 212] width 157 height 14
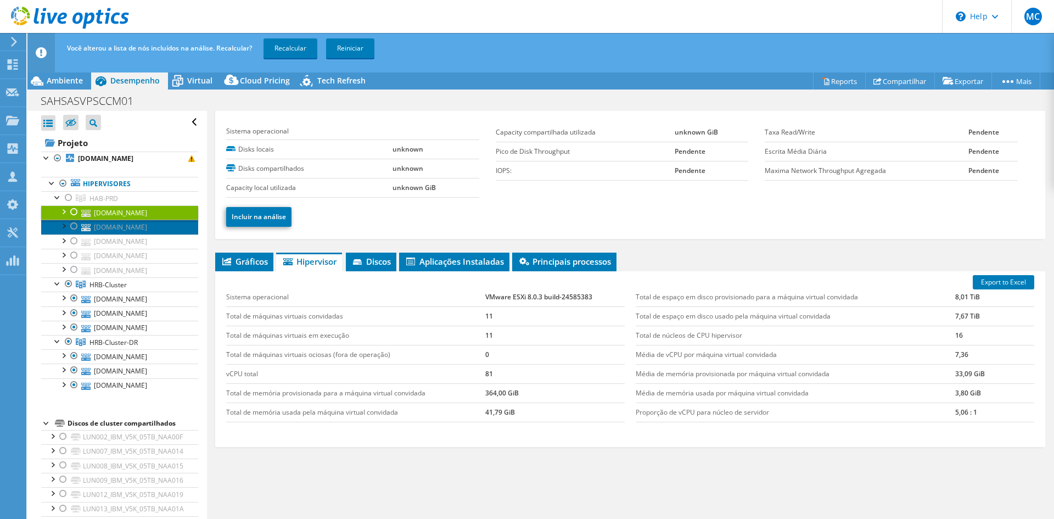
click at [148, 230] on link "[DOMAIN_NAME]" at bounding box center [119, 227] width 157 height 14
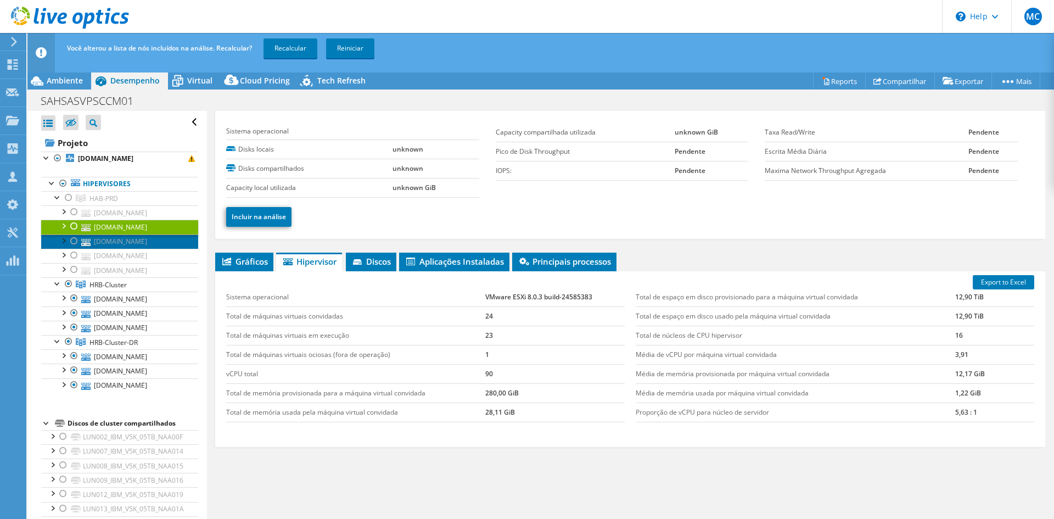
click at [148, 237] on link "[DOMAIN_NAME]" at bounding box center [119, 241] width 157 height 14
click at [148, 248] on link "[DOMAIN_NAME]" at bounding box center [119, 241] width 157 height 14
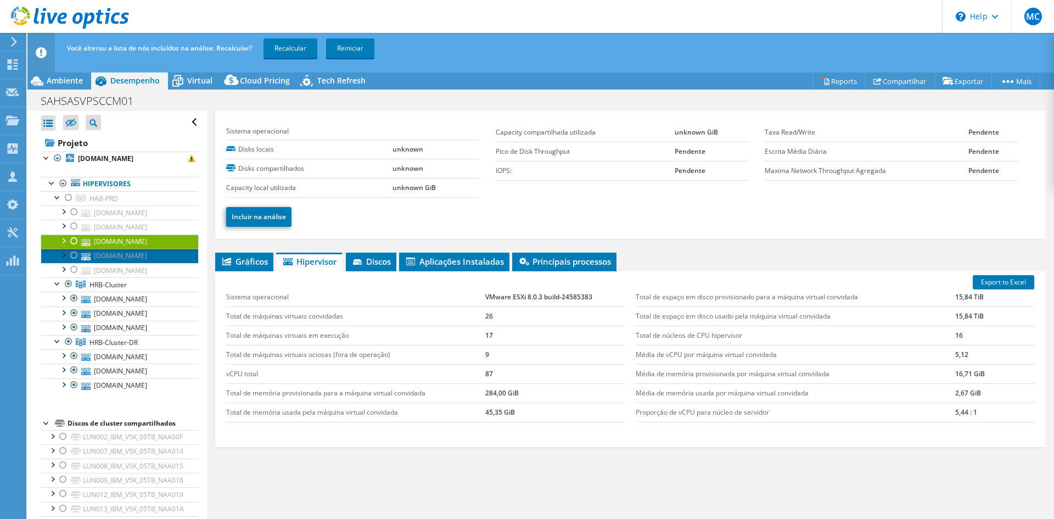
click at [148, 254] on link "[DOMAIN_NAME]" at bounding box center [119, 256] width 157 height 14
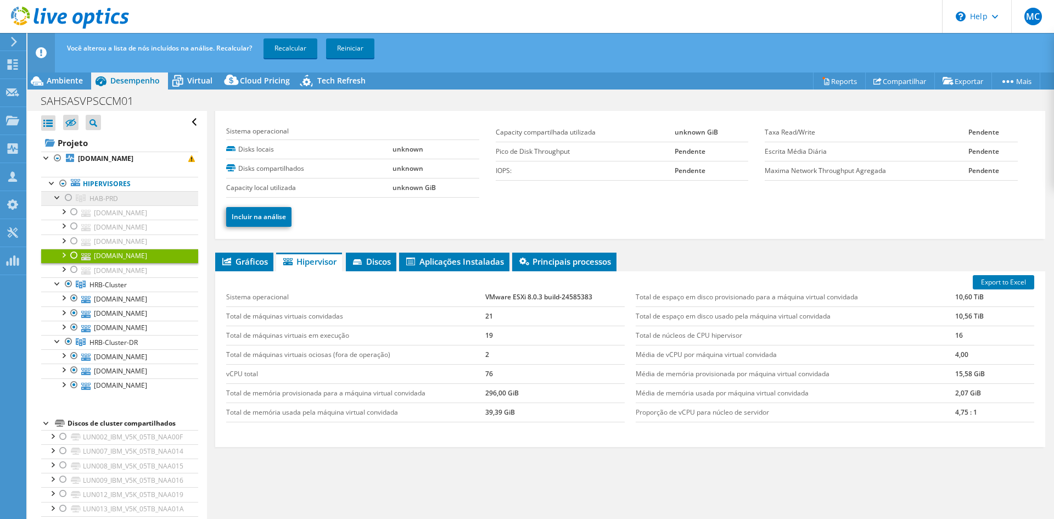
click at [108, 200] on span "HAB-PRD" at bounding box center [104, 198] width 29 height 9
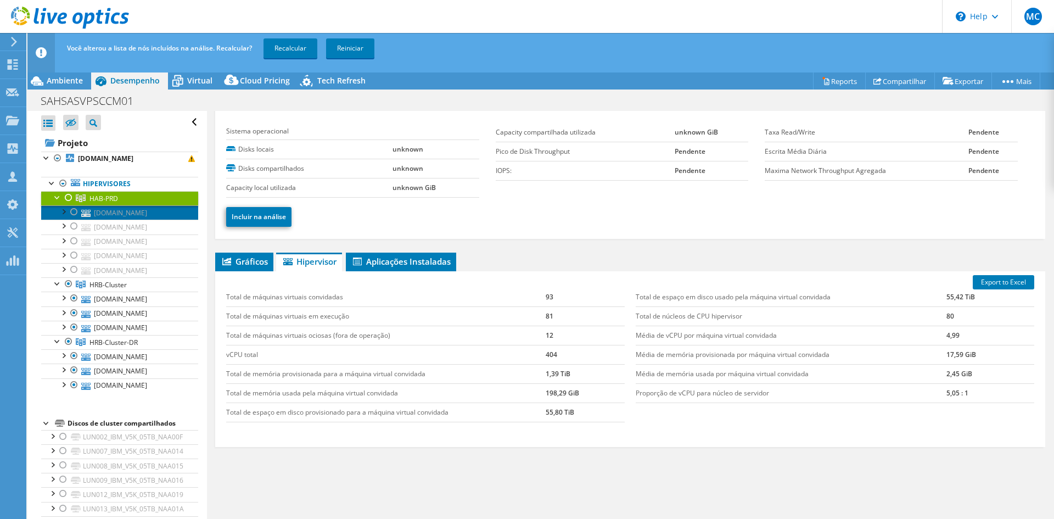
click at [111, 213] on link "[DOMAIN_NAME]" at bounding box center [119, 212] width 157 height 14
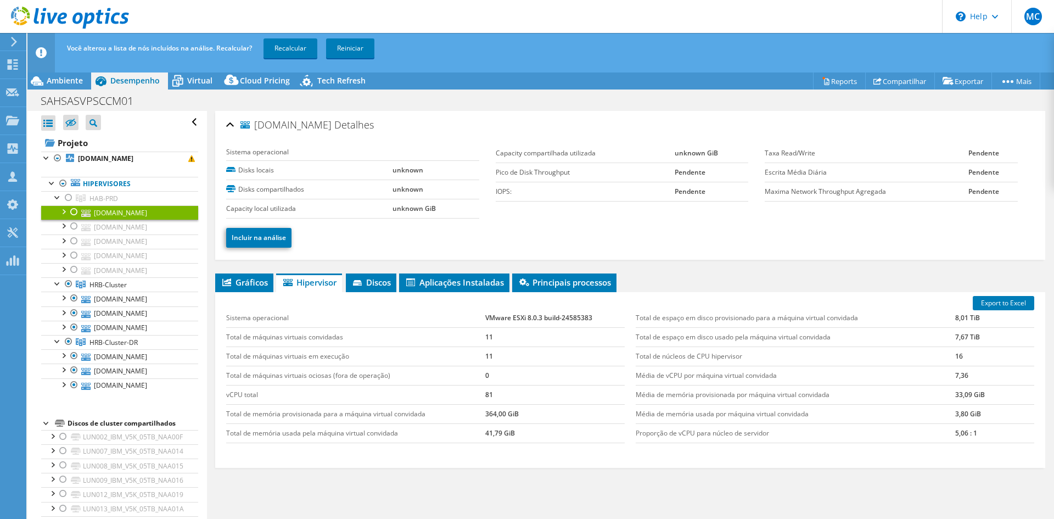
select select "USD"
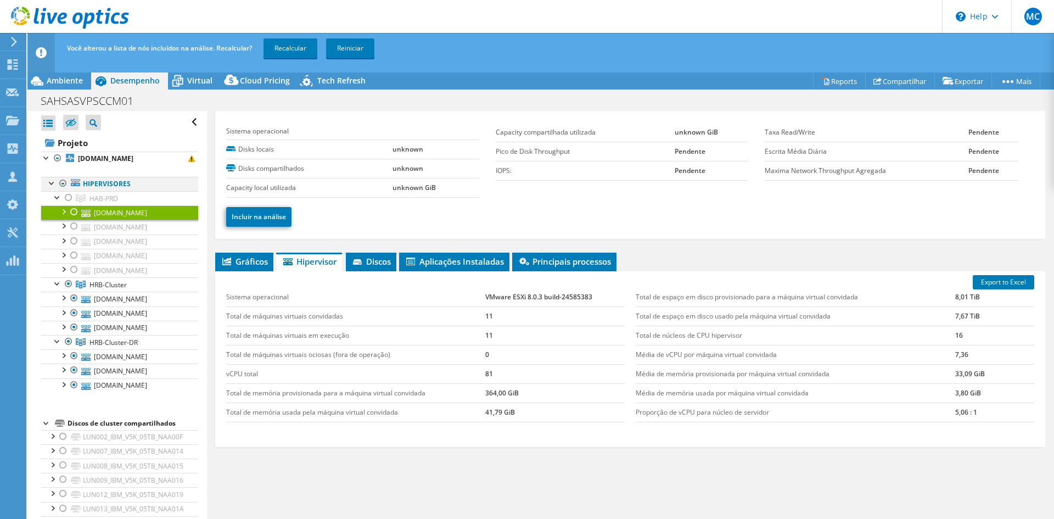
click at [63, 181] on div at bounding box center [63, 183] width 11 height 13
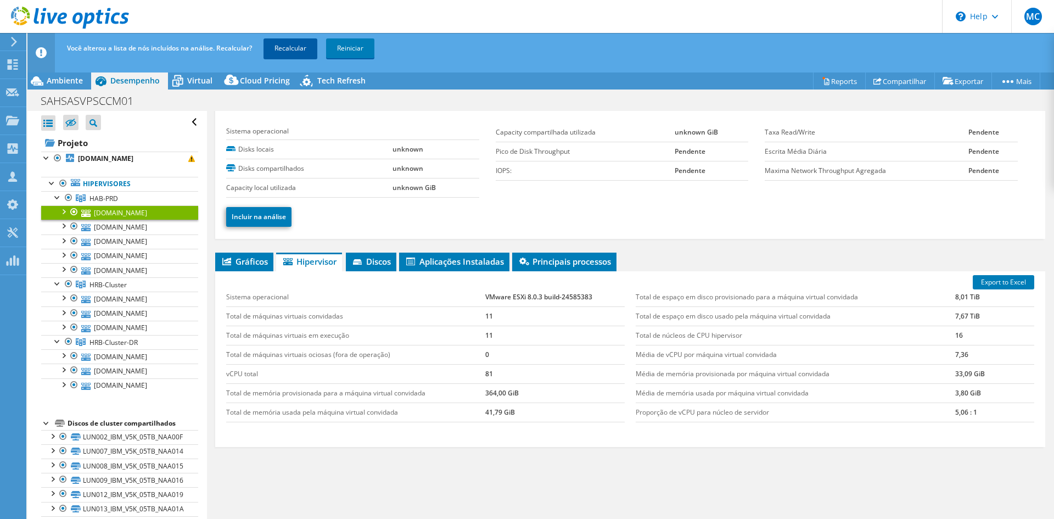
click at [299, 50] on link "Recalcular" at bounding box center [291, 48] width 54 height 20
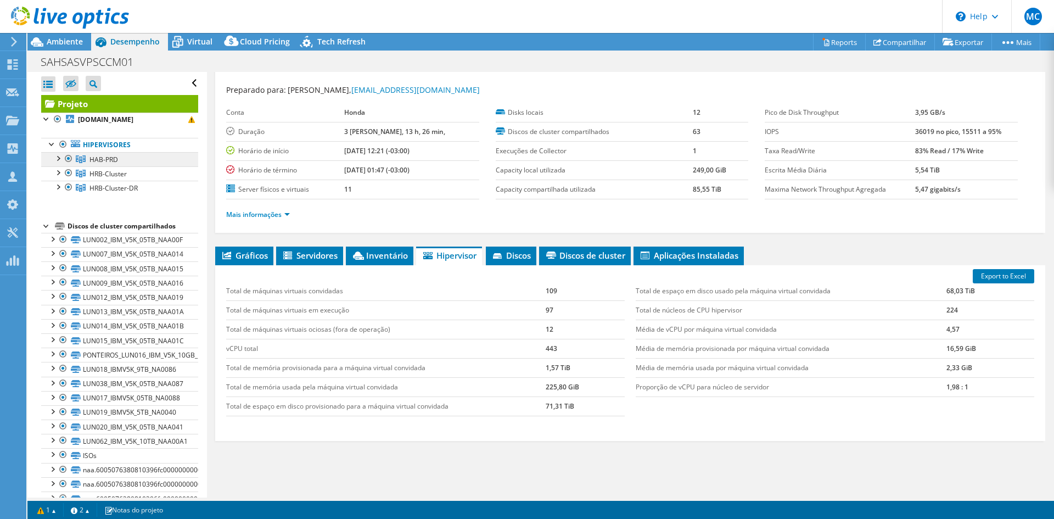
click at [97, 163] on span "HAB-PRD" at bounding box center [104, 159] width 29 height 9
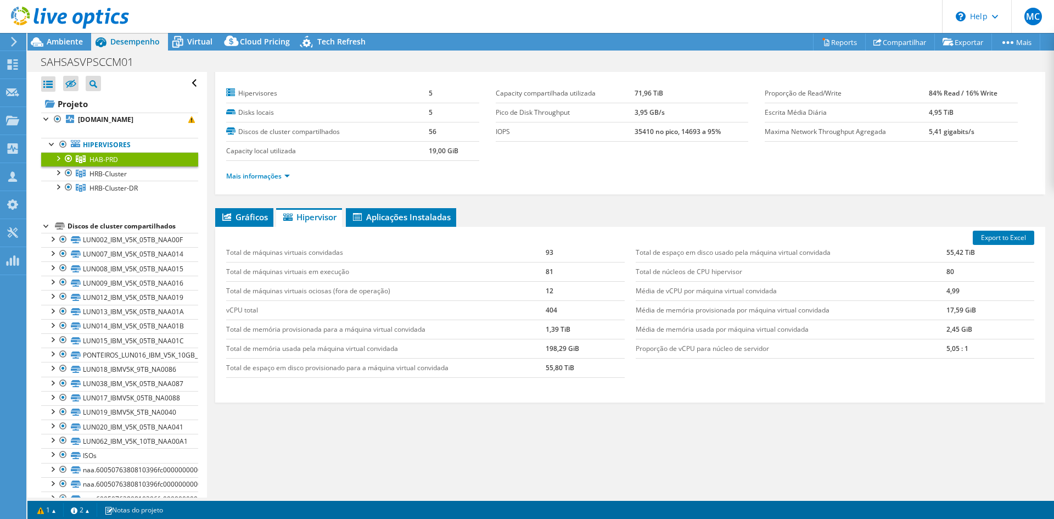
click at [57, 155] on div at bounding box center [57, 157] width 11 height 11
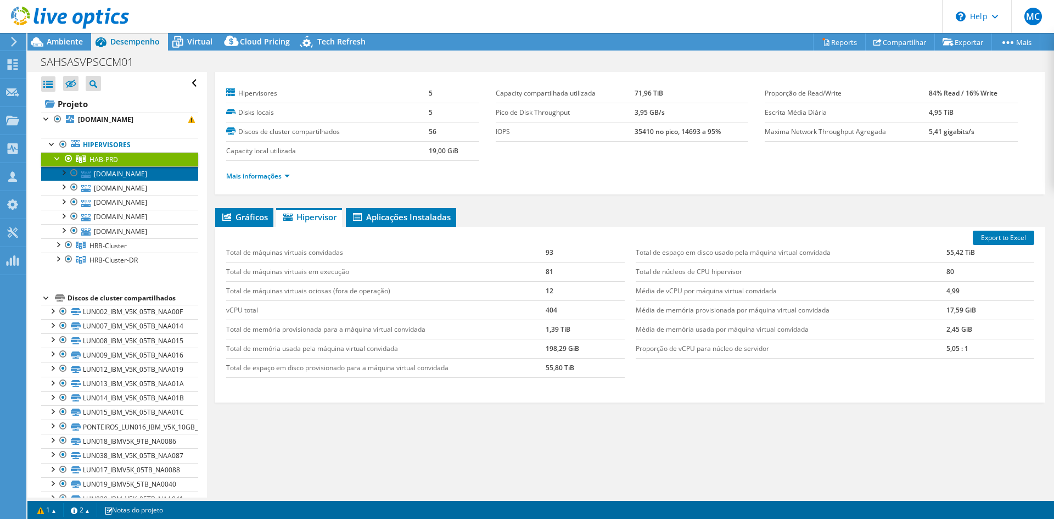
click at [126, 176] on link "[DOMAIN_NAME]" at bounding box center [119, 173] width 157 height 14
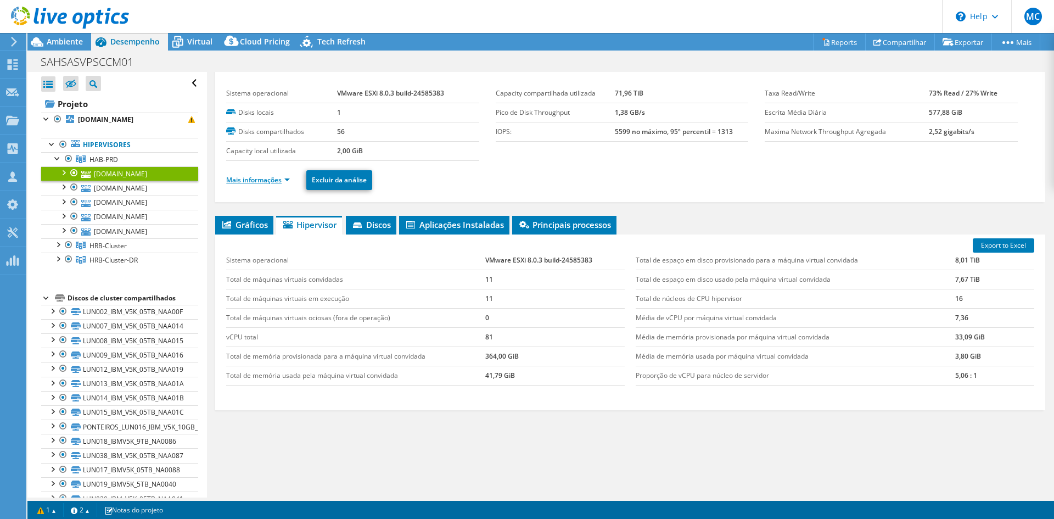
click at [261, 177] on link "Mais informações" at bounding box center [258, 179] width 64 height 9
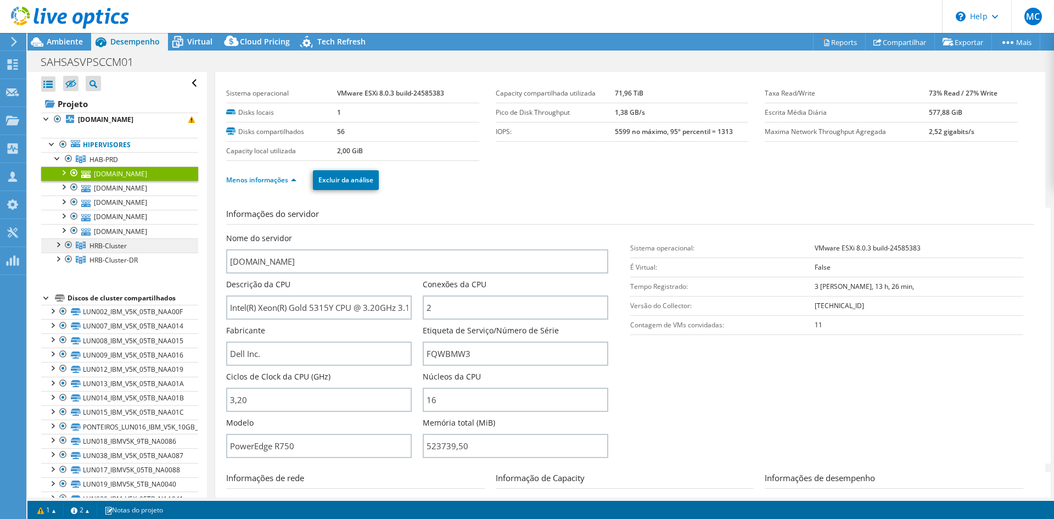
click at [121, 244] on span "HRB-Cluster" at bounding box center [108, 245] width 37 height 9
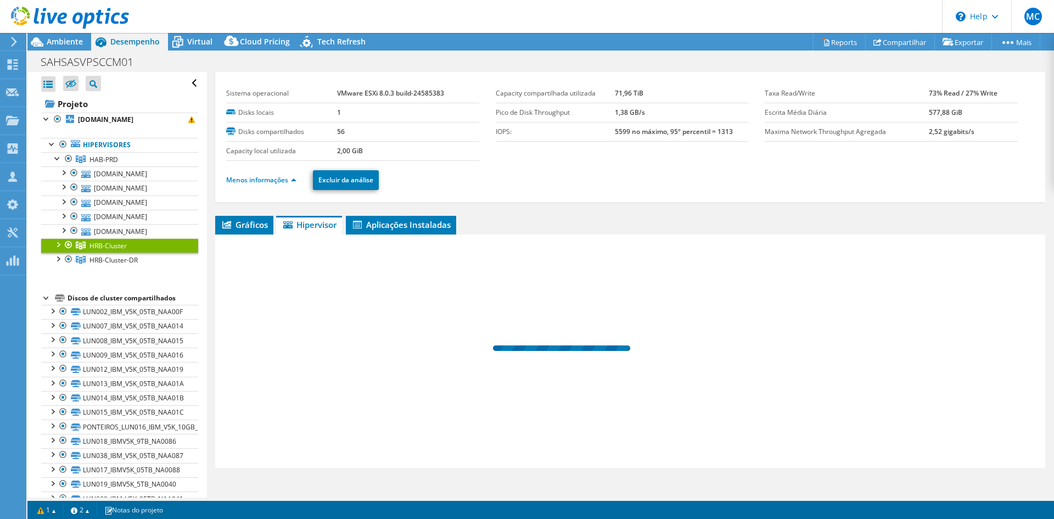
click at [58, 242] on div at bounding box center [57, 243] width 11 height 11
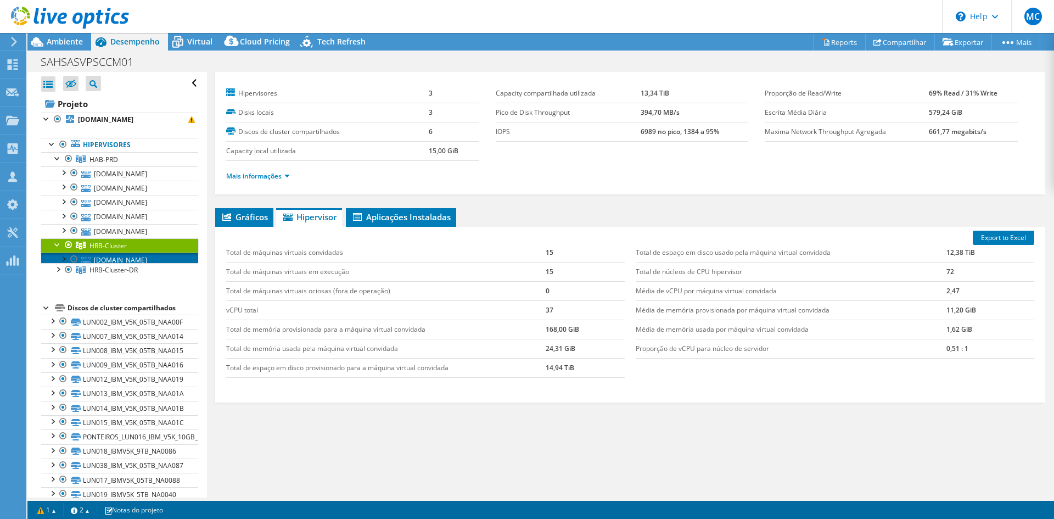
click at [121, 257] on link "[DOMAIN_NAME]" at bounding box center [119, 260] width 157 height 14
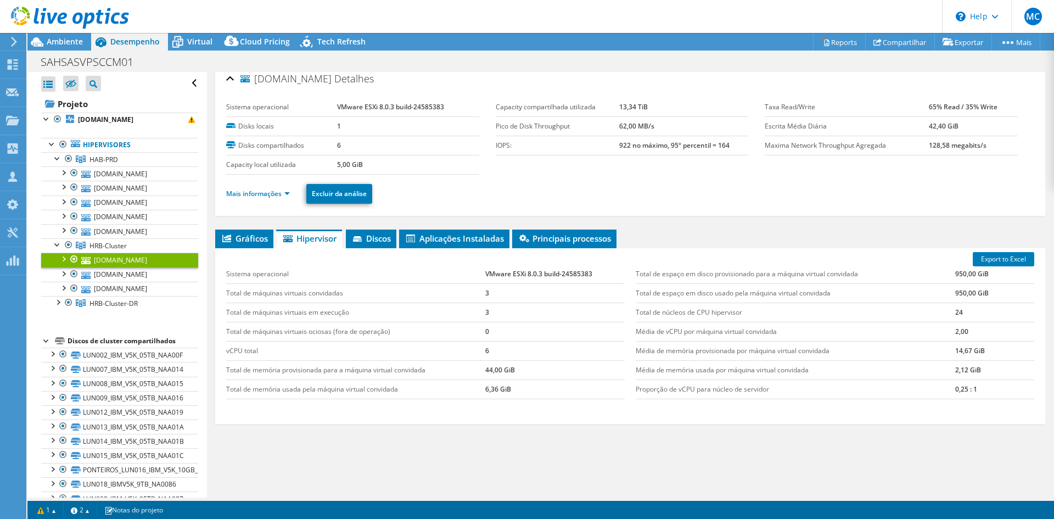
scroll to position [0, 0]
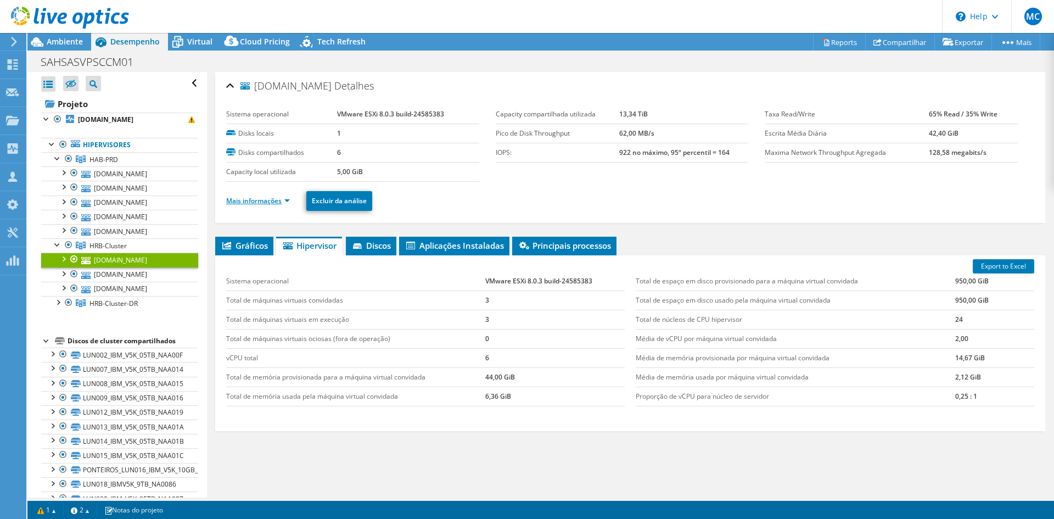
click at [251, 201] on link "Mais informações" at bounding box center [258, 200] width 64 height 9
